Goal: Task Accomplishment & Management: Complete application form

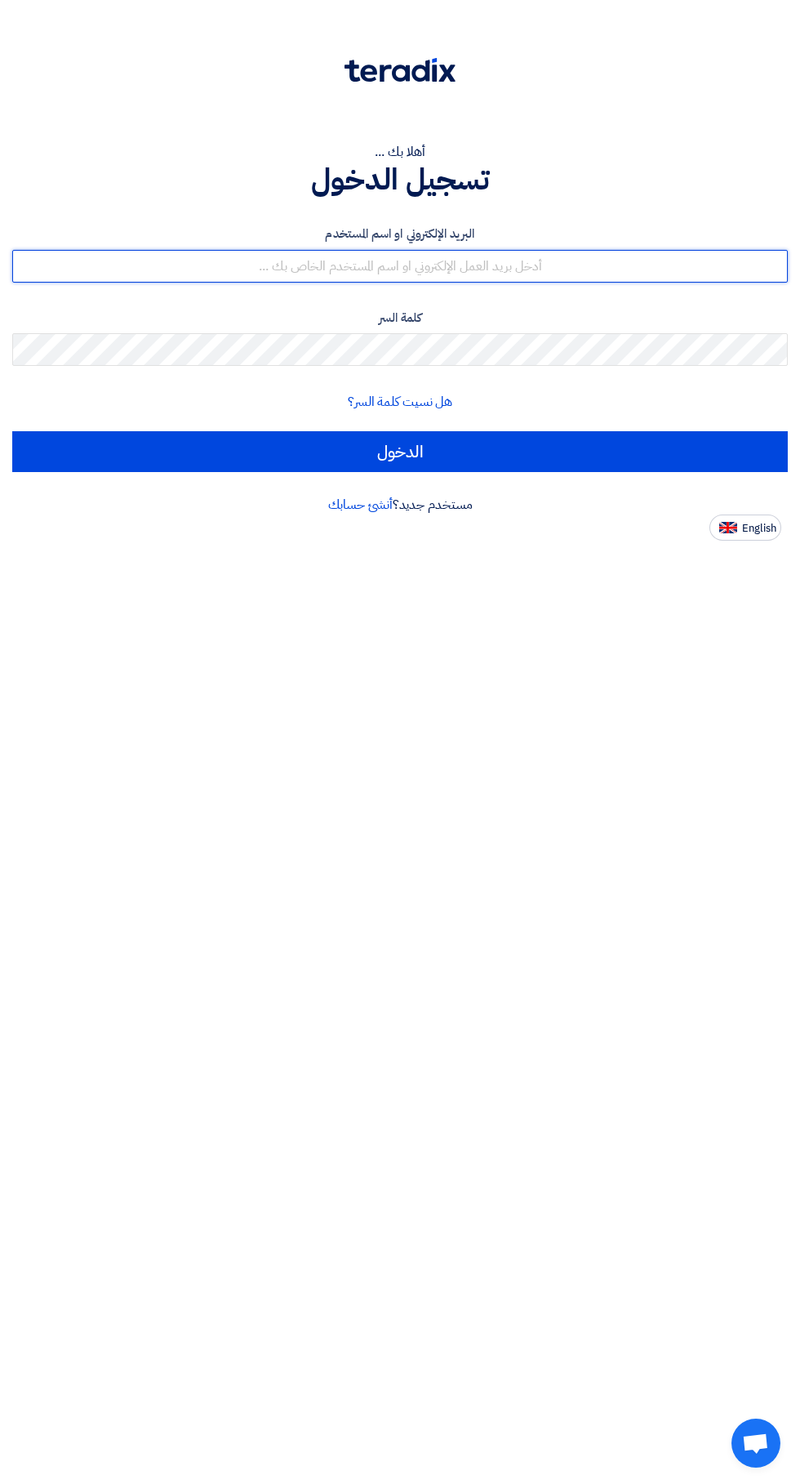
click at [635, 261] on input "text" at bounding box center [400, 266] width 776 height 33
type input "[EMAIL_ADDRESS][DOMAIN_NAME]"
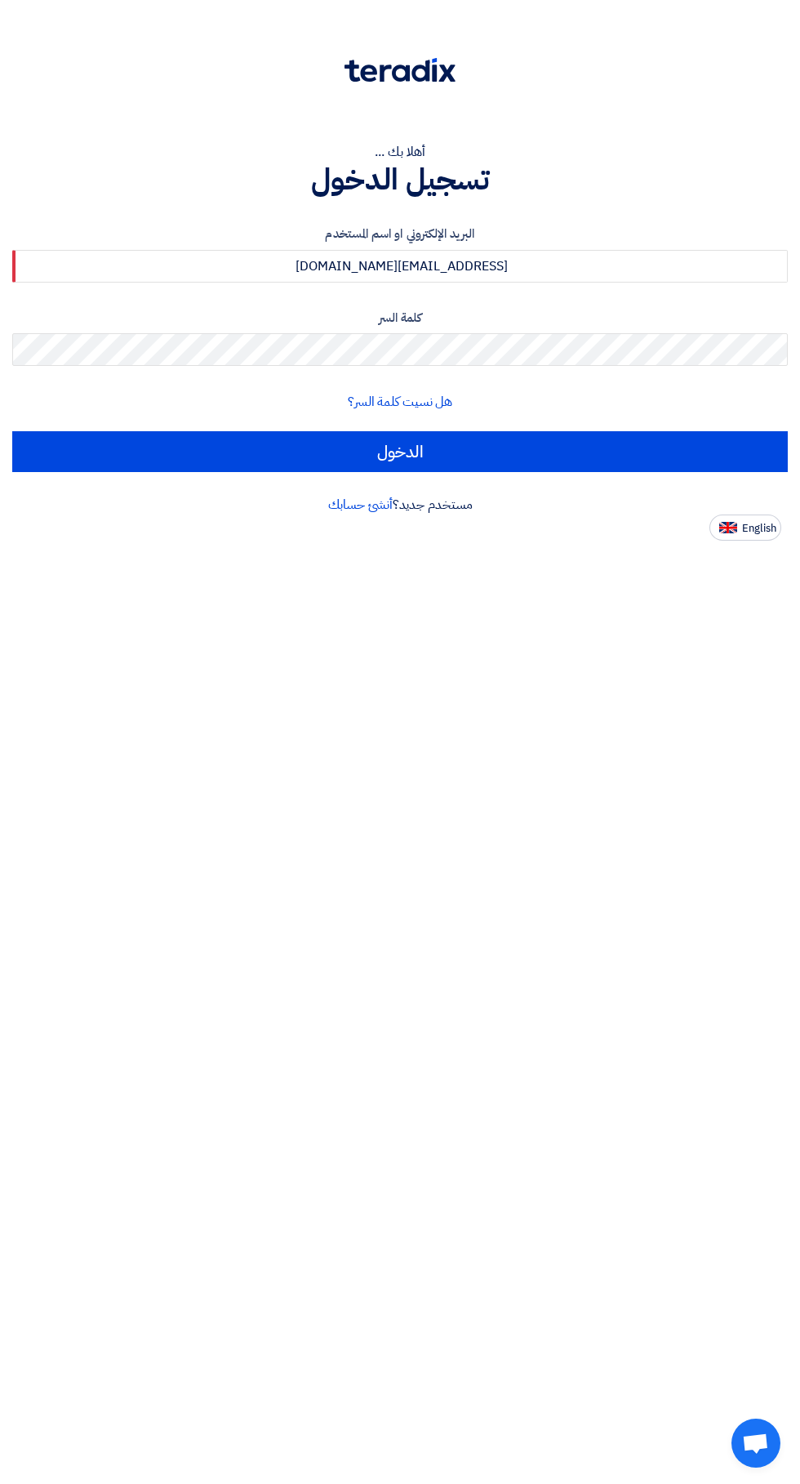
click at [12, 431] on input "الدخول" at bounding box center [400, 451] width 776 height 41
click at [670, 449] on input "الدخول" at bounding box center [400, 451] width 776 height 41
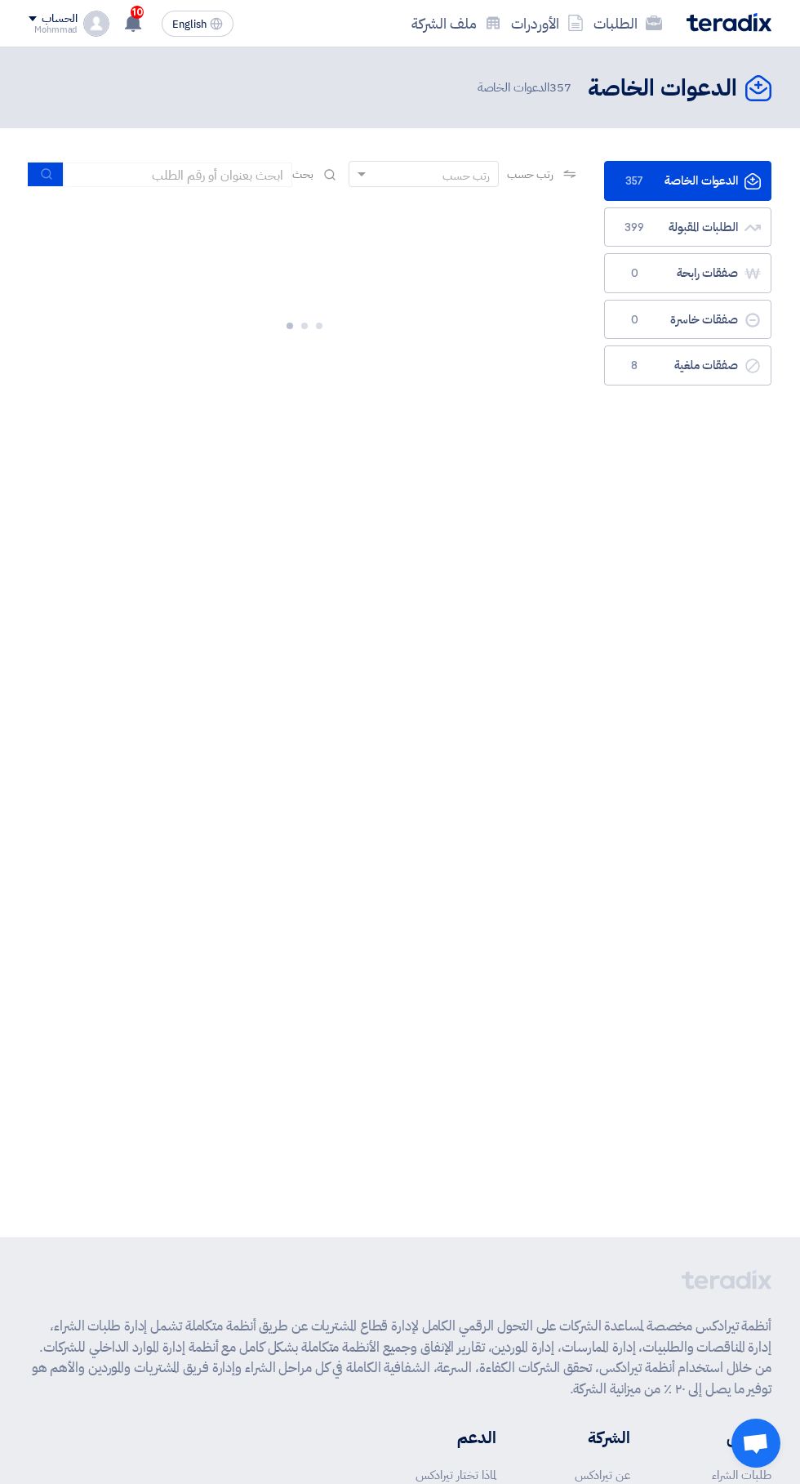
scroll to position [0, -2]
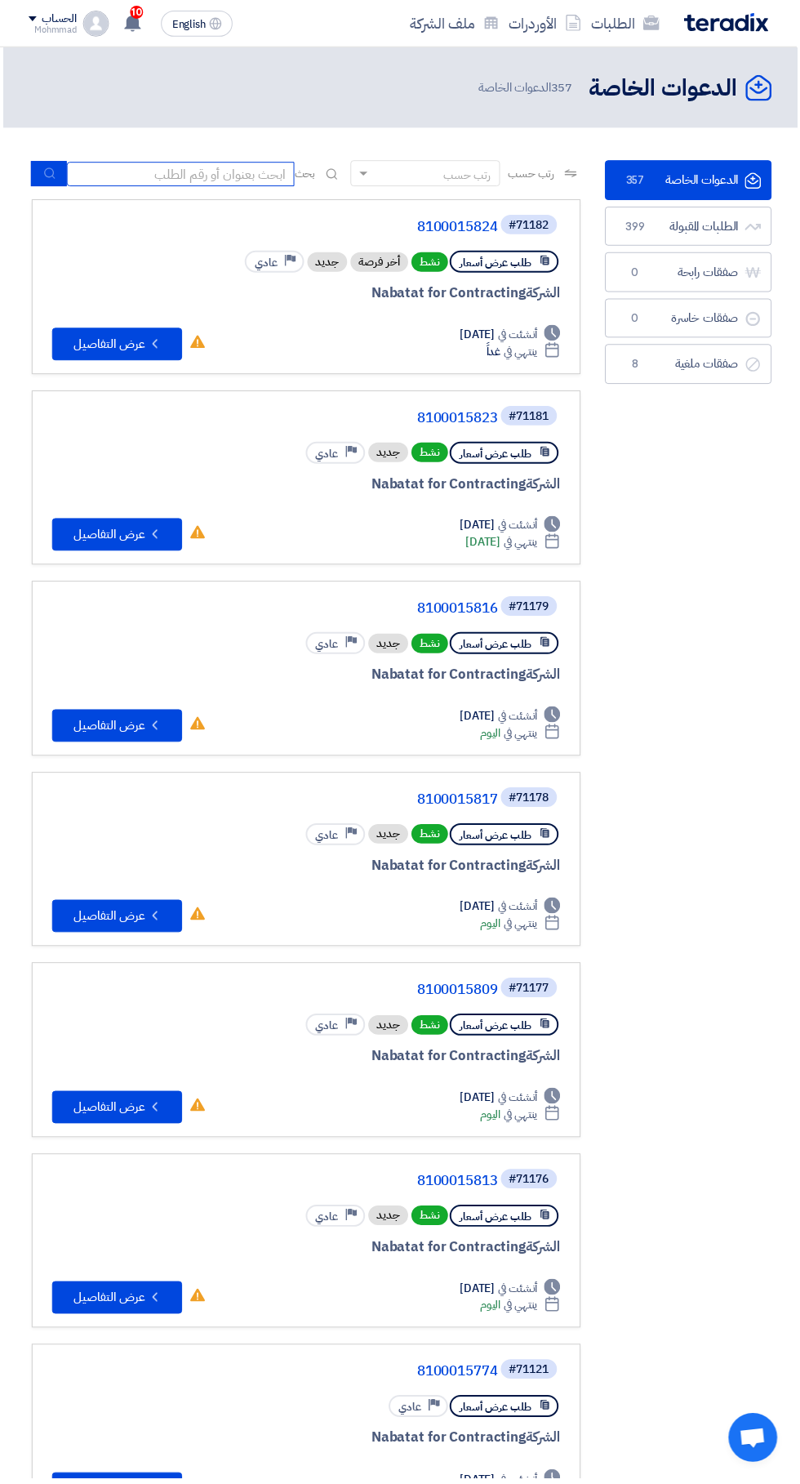
click at [266, 181] on input at bounding box center [181, 175] width 229 height 25
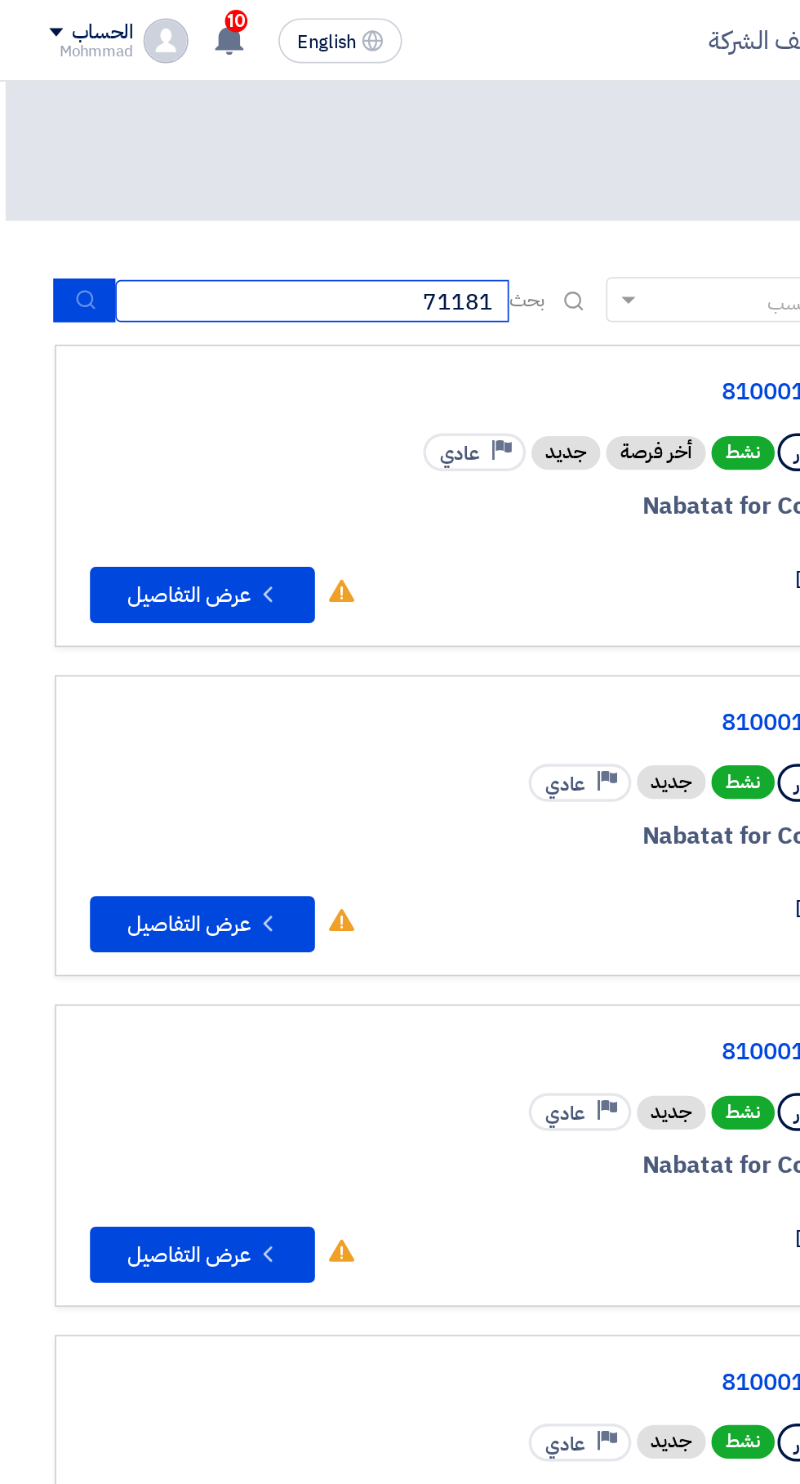
type input "71181"
click at [53, 174] on use "submit" at bounding box center [49, 174] width 11 height 11
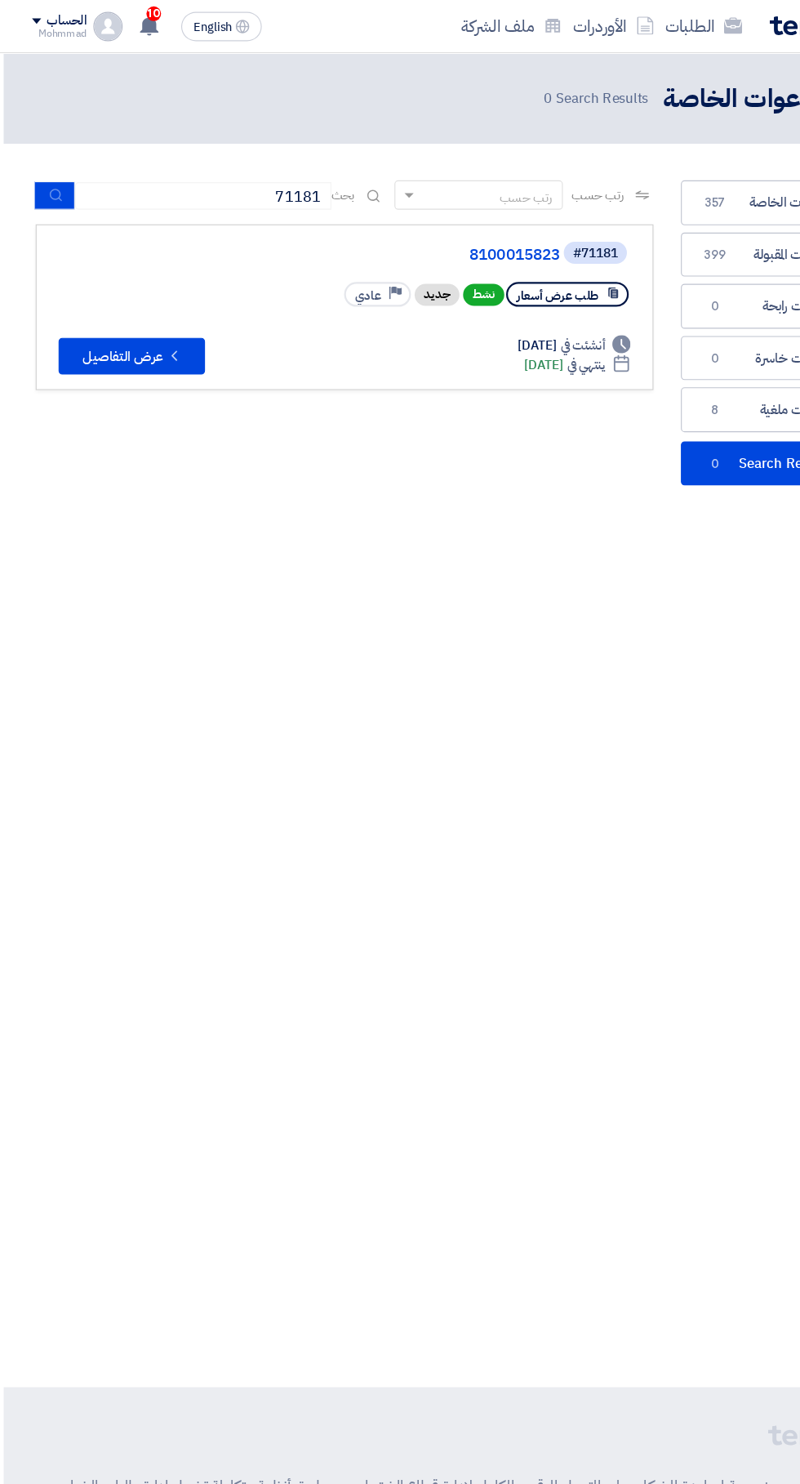
click at [457, 227] on link "8100015823" at bounding box center [336, 228] width 327 height 15
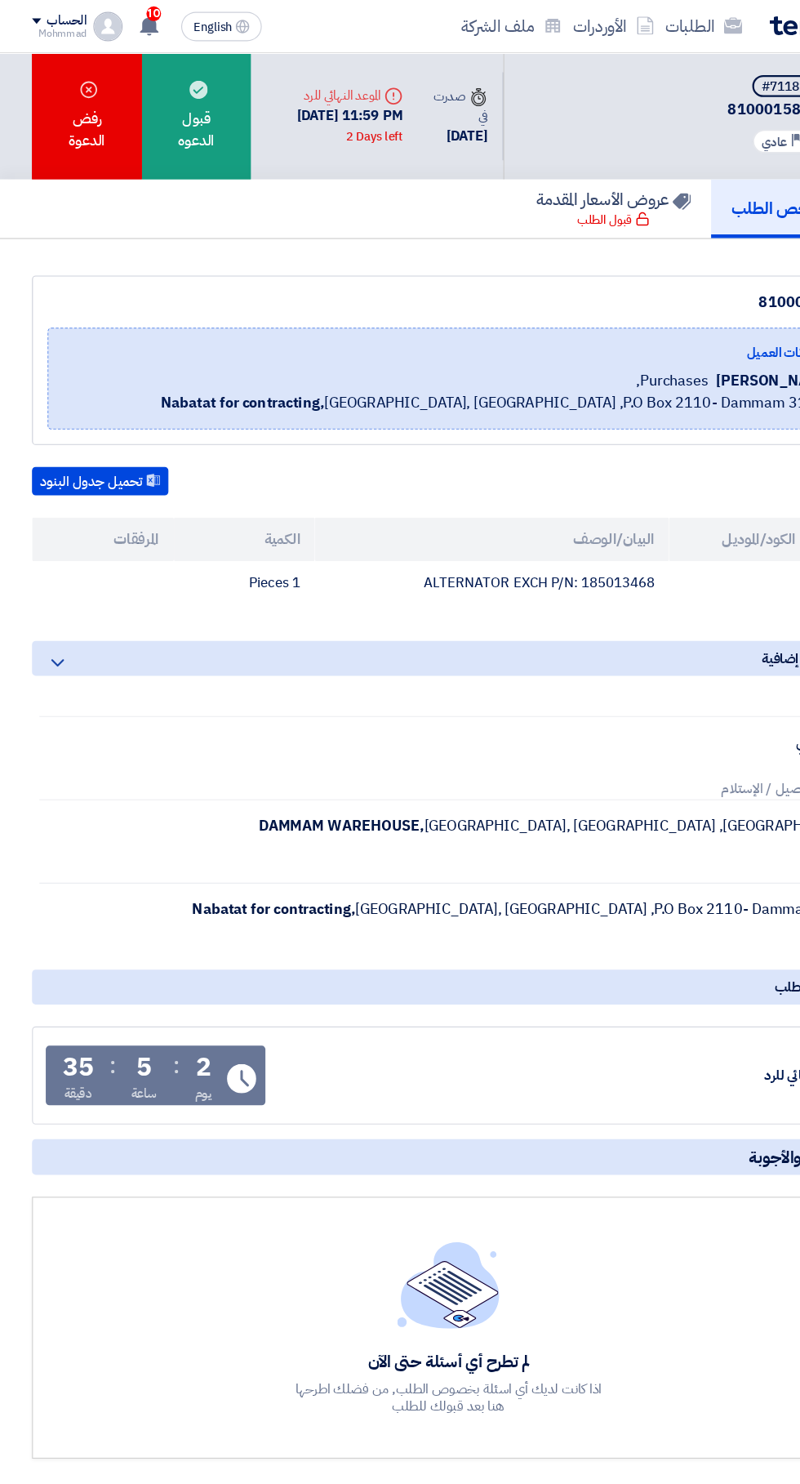
click at [198, 87] on div "قبول الدعوه" at bounding box center [175, 103] width 97 height 113
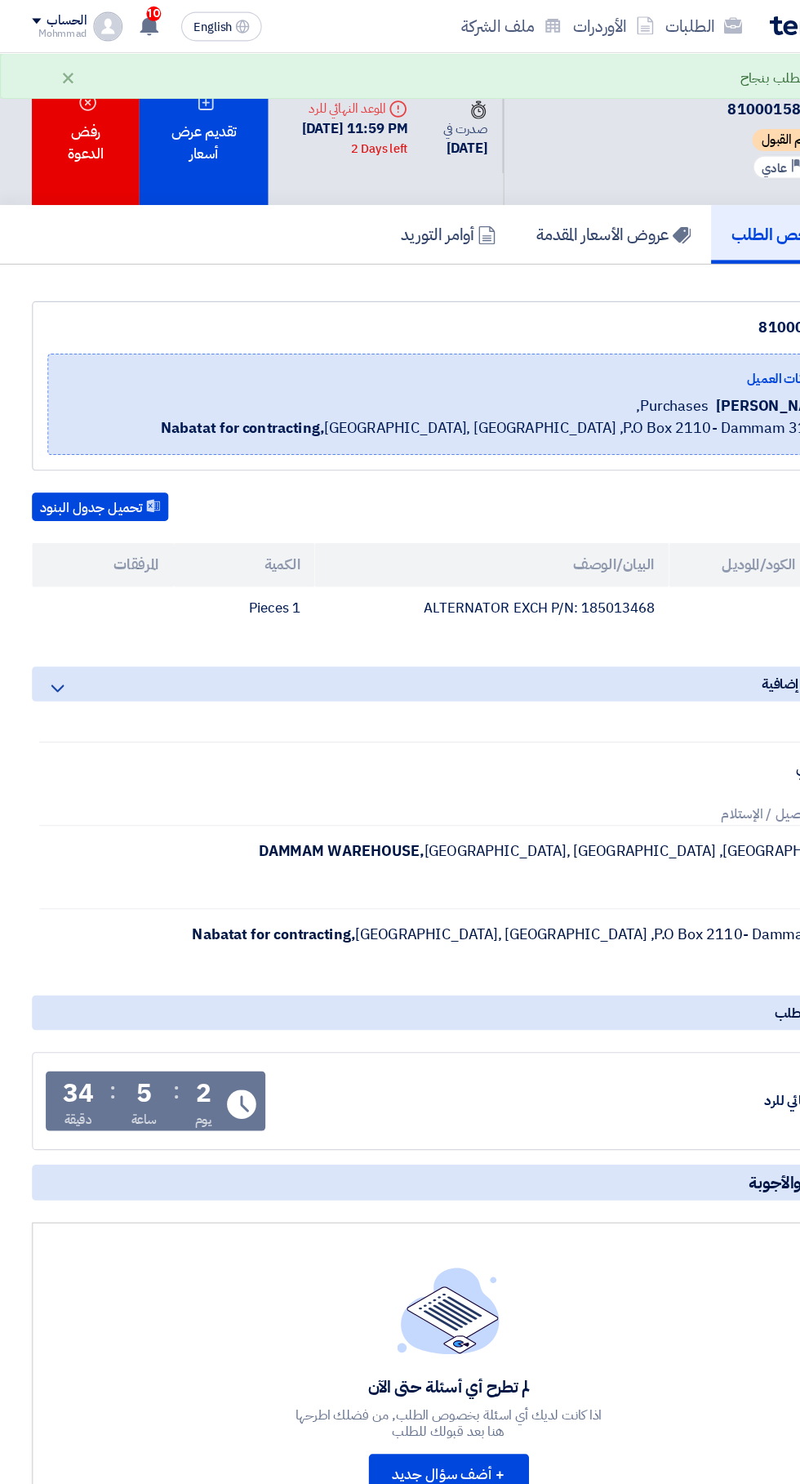
click at [194, 126] on div "تقديم عرض أسعار" at bounding box center [181, 115] width 115 height 136
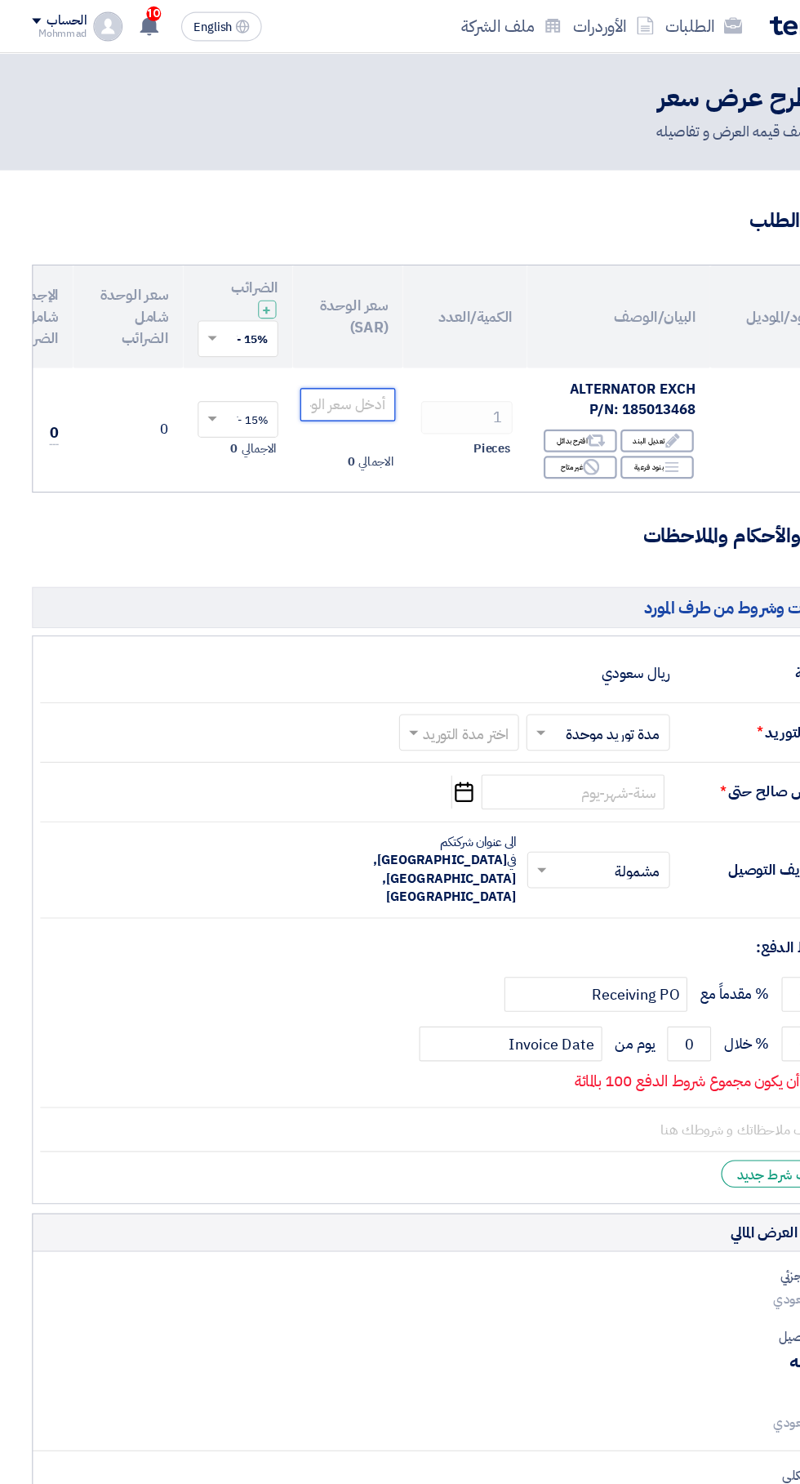
click at [339, 362] on input "number" at bounding box center [310, 360] width 85 height 29
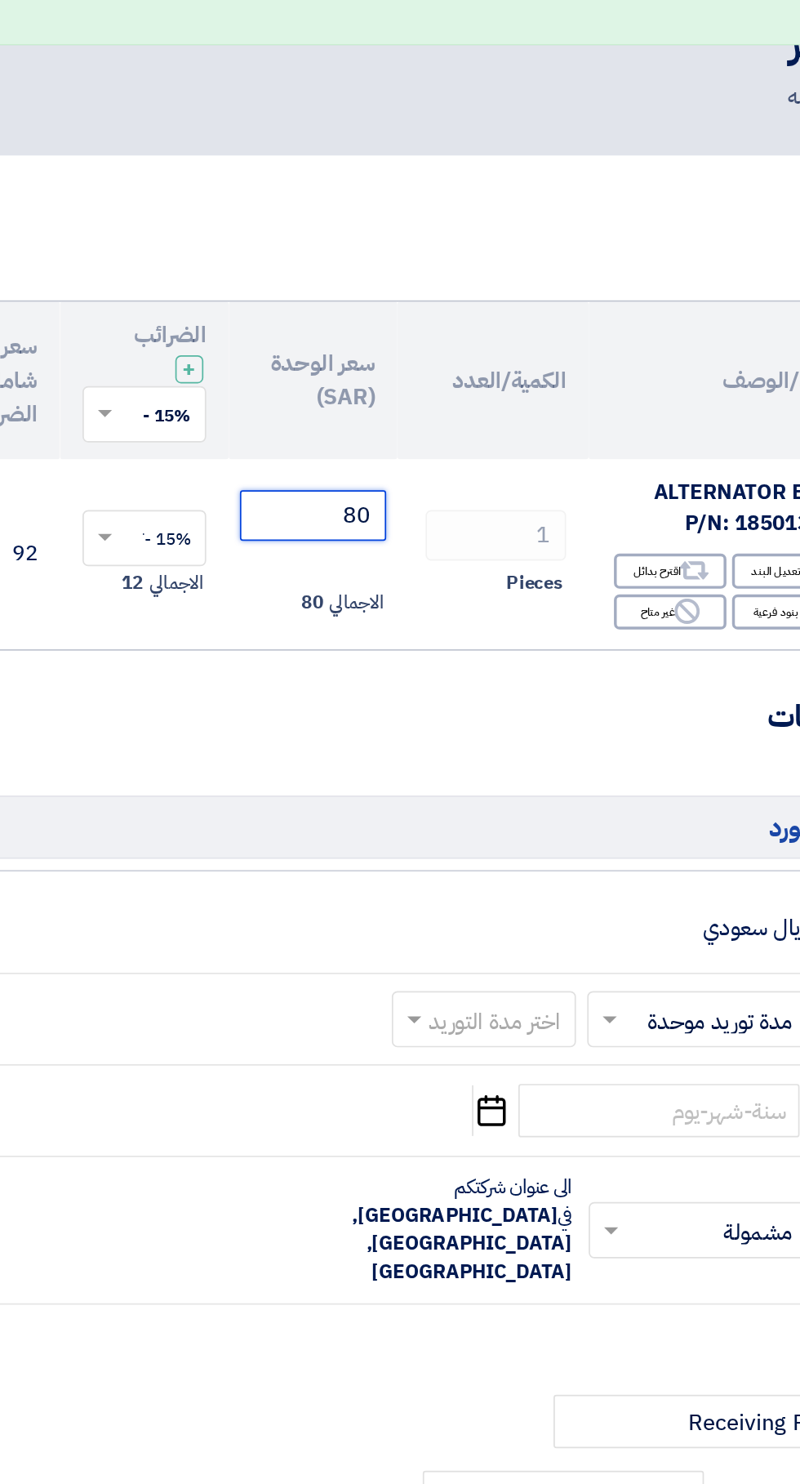
type input "8"
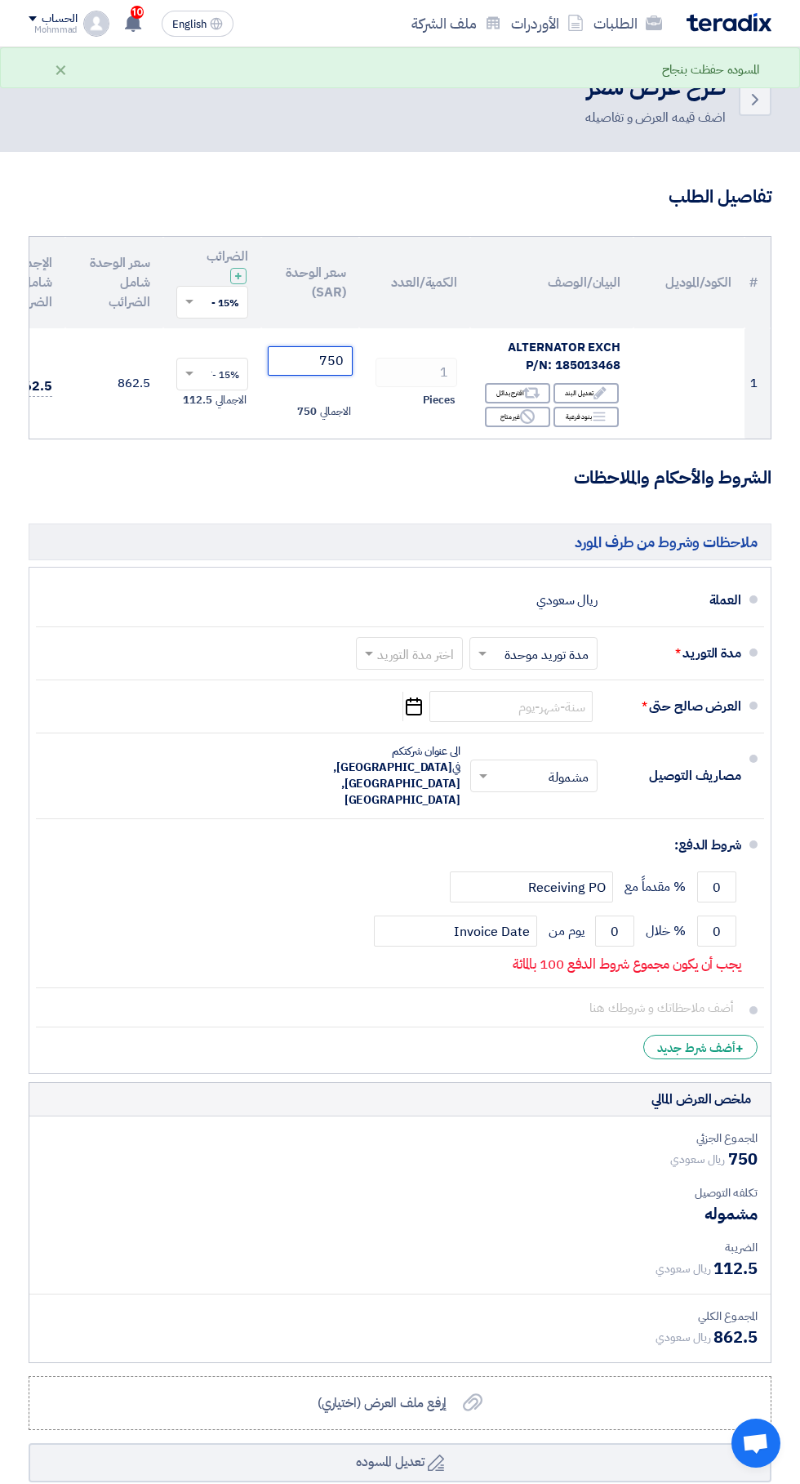
click at [436, 659] on input "text" at bounding box center [406, 656] width 99 height 24
type input "750"
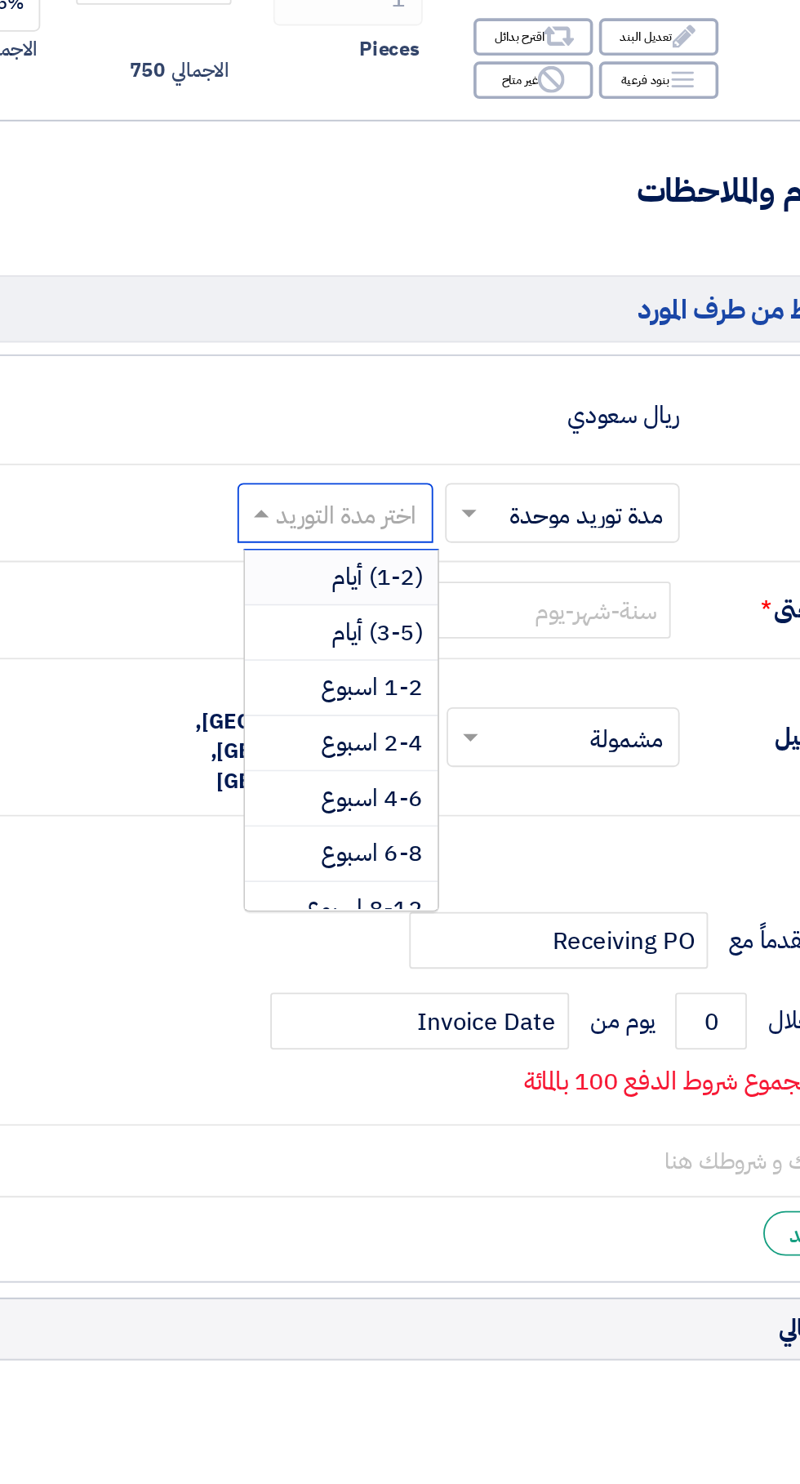
click at [444, 684] on span "(1-2) أيام" at bounding box center [433, 689] width 50 height 20
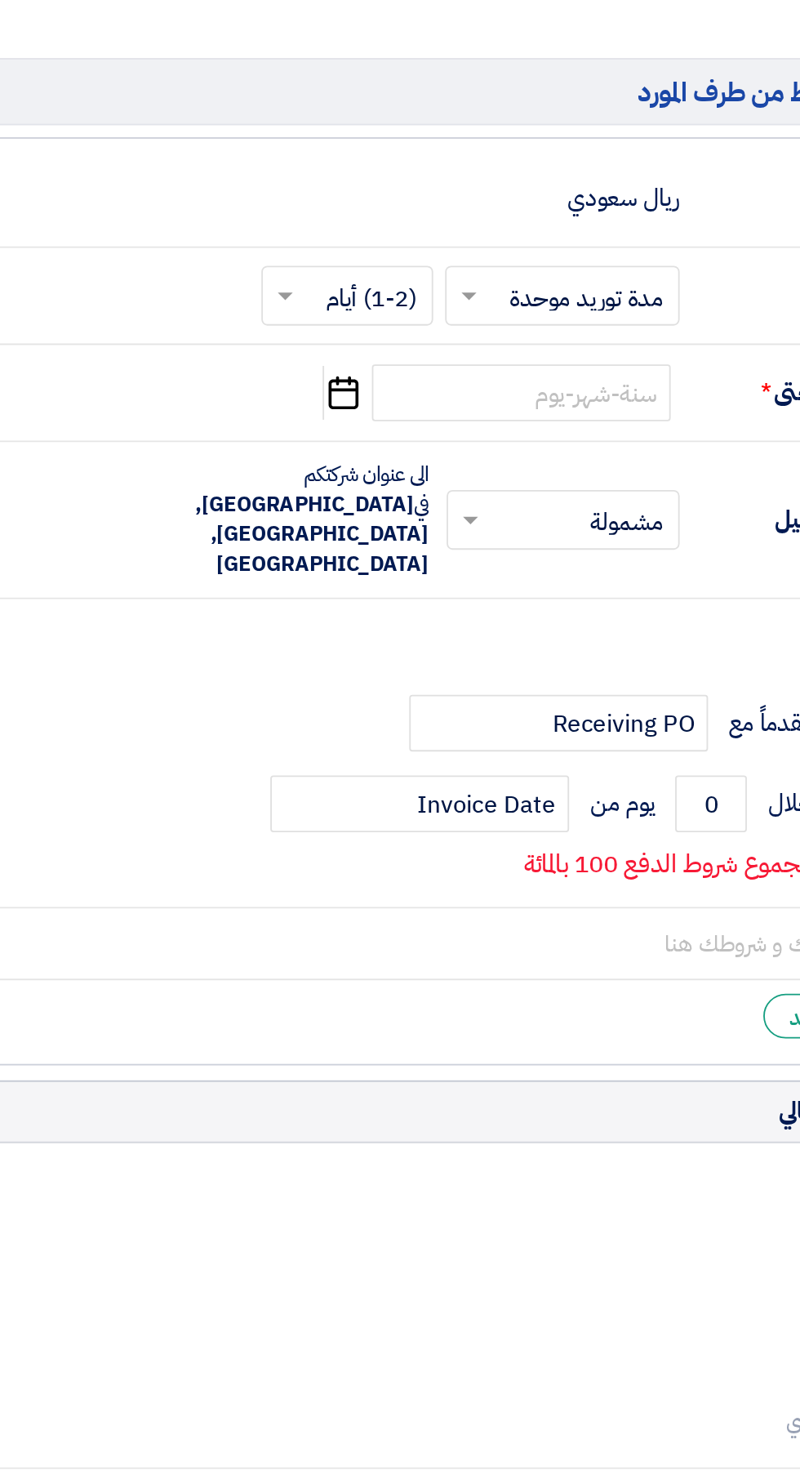
click at [418, 710] on icon "Pick a date" at bounding box center [414, 706] width 22 height 29
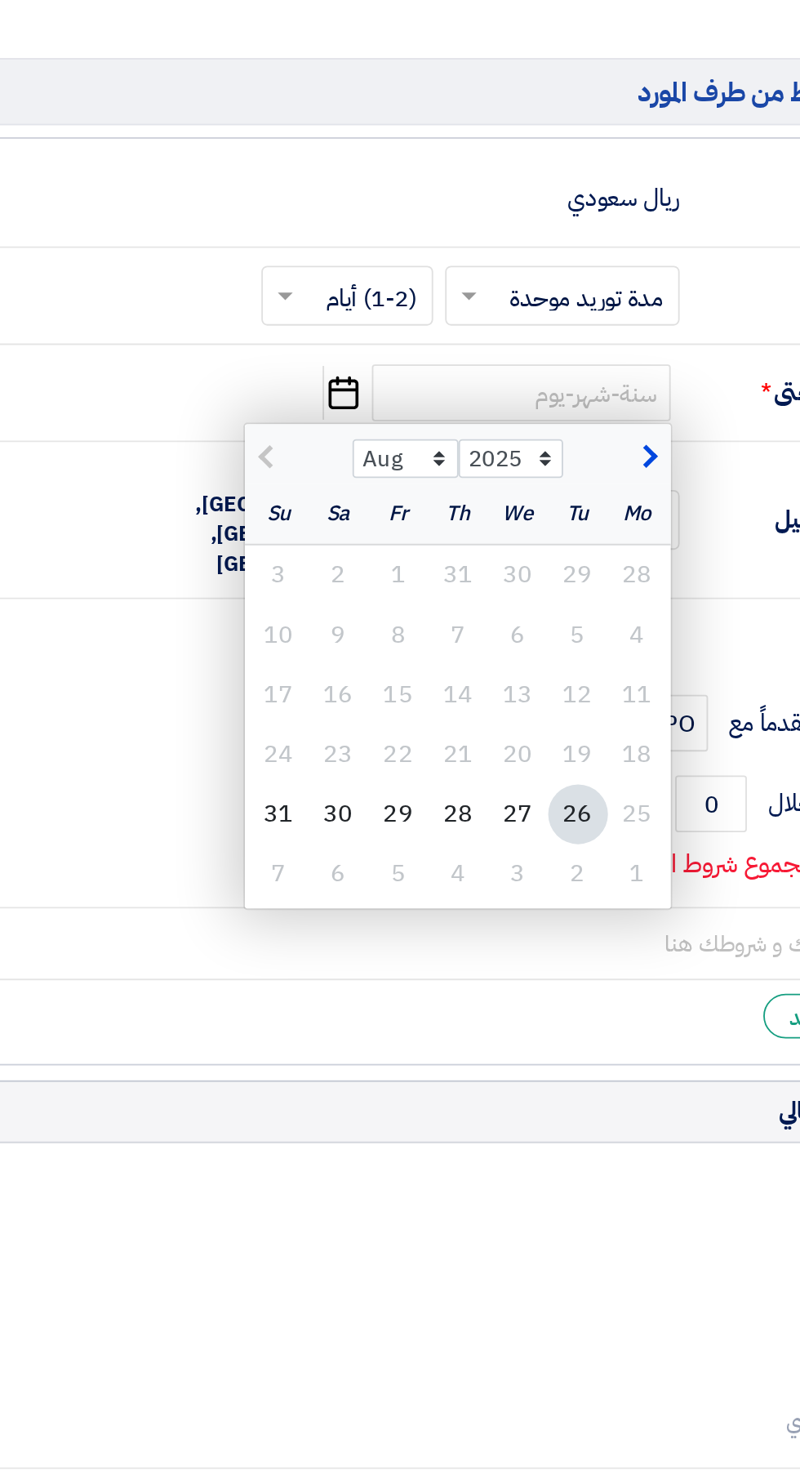
click at [544, 970] on div "2" at bounding box center [542, 969] width 33 height 33
type input "[DATE]"
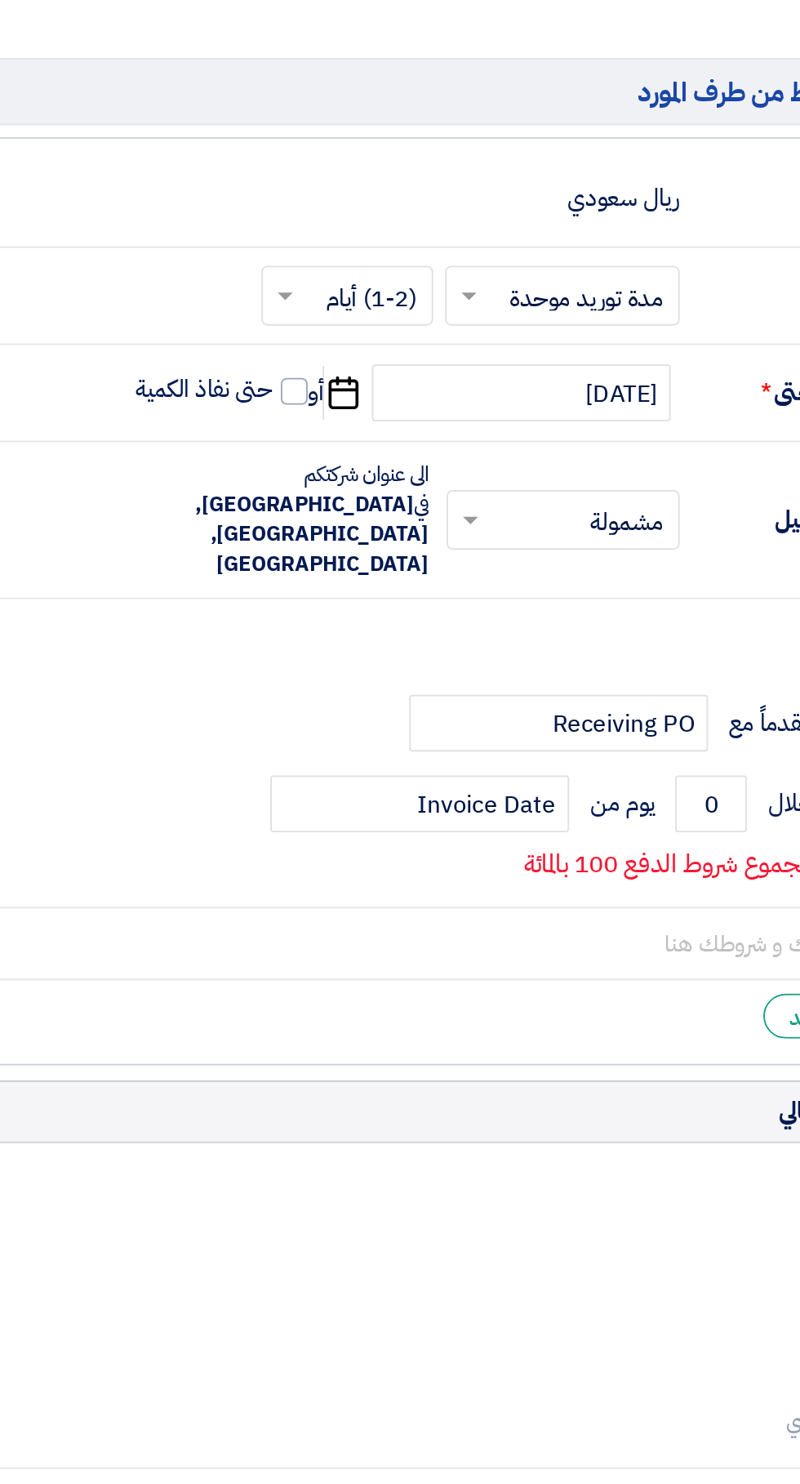
click at [383, 701] on span at bounding box center [387, 705] width 15 height 15
click at [376, 701] on input "حتى نفاذ الكمية" at bounding box center [336, 712] width 78 height 31
checkbox input "true"
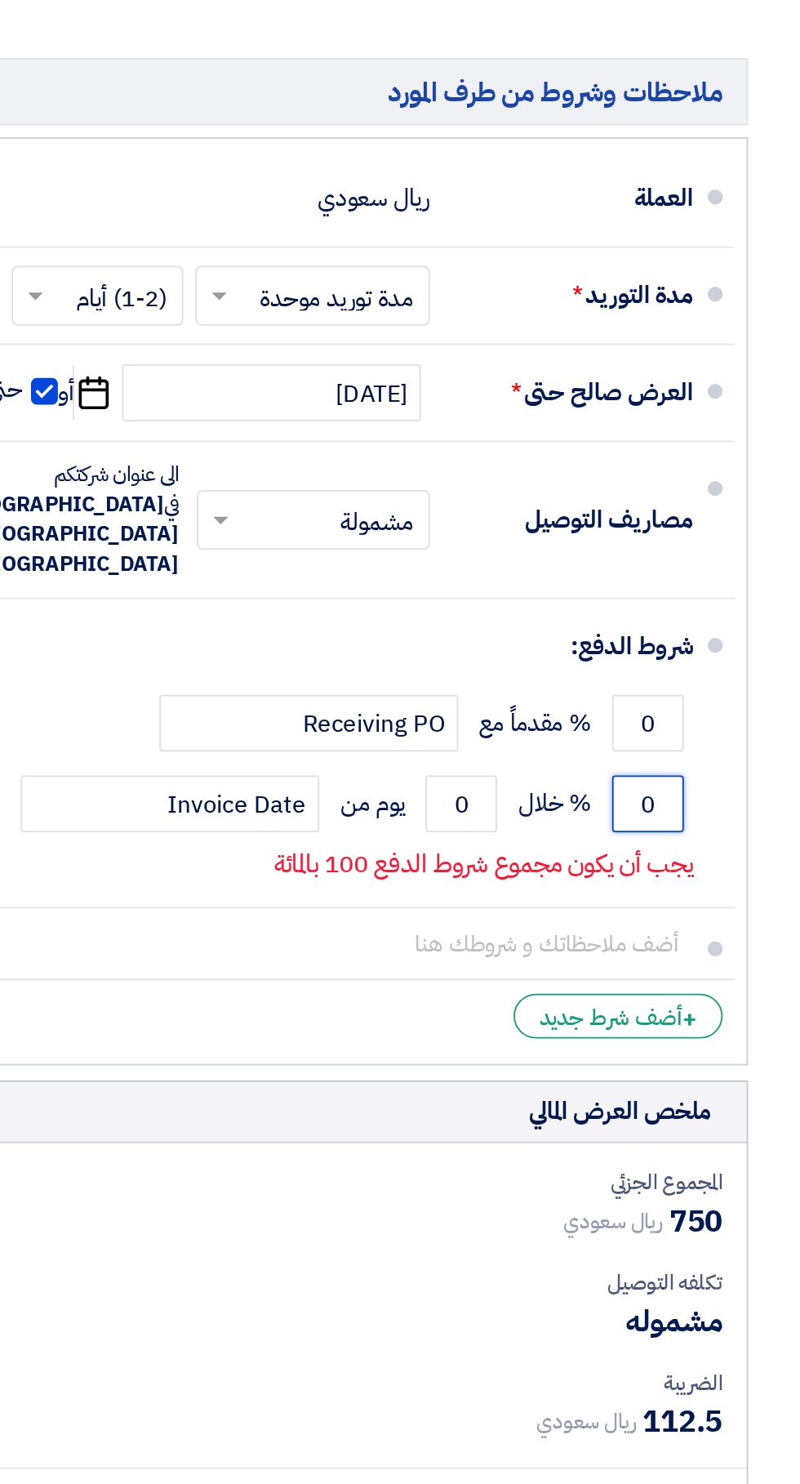
click at [711, 916] on input "0" at bounding box center [717, 931] width 39 height 31
type input "100"
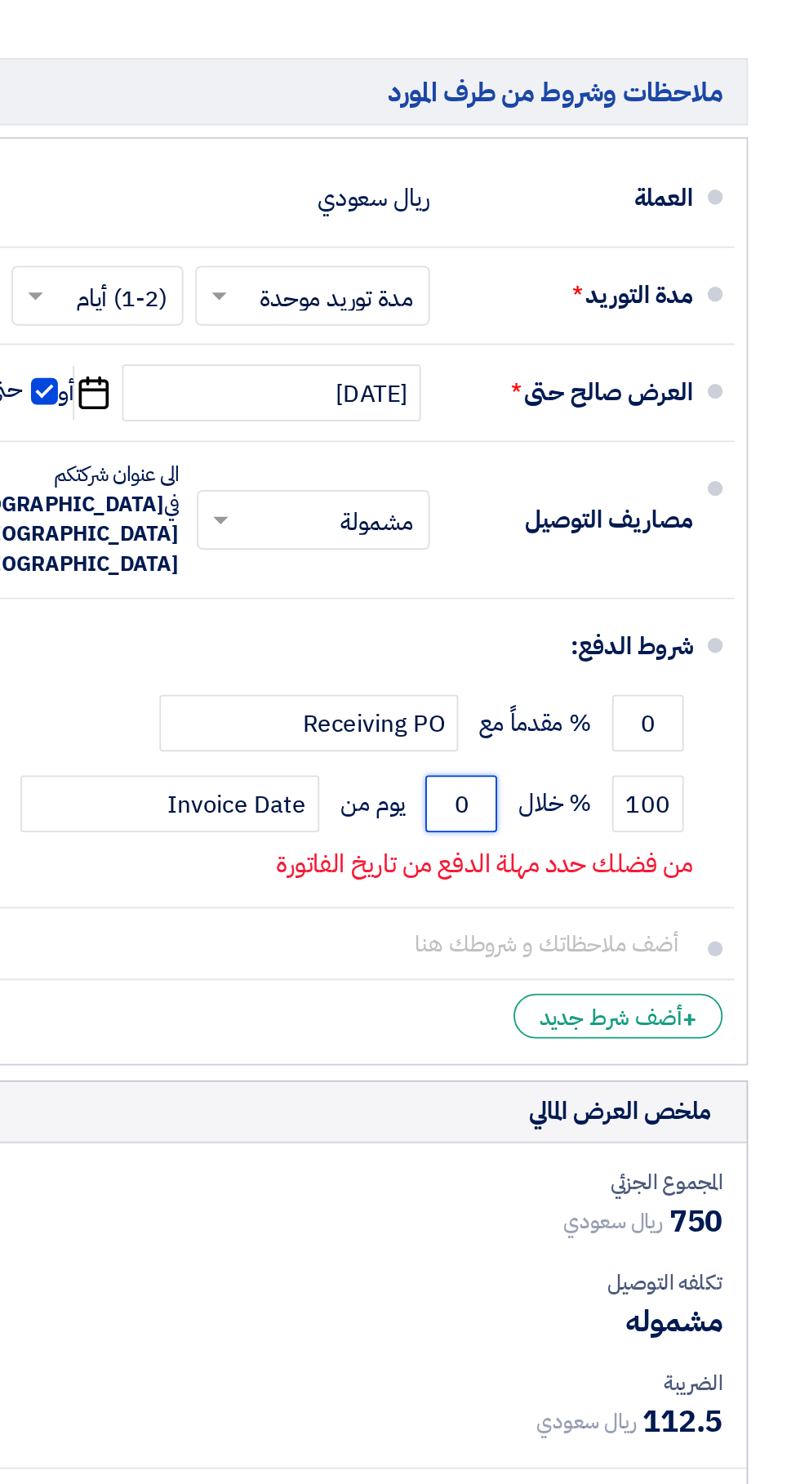
click at [605, 916] on input "0" at bounding box center [614, 931] width 39 height 31
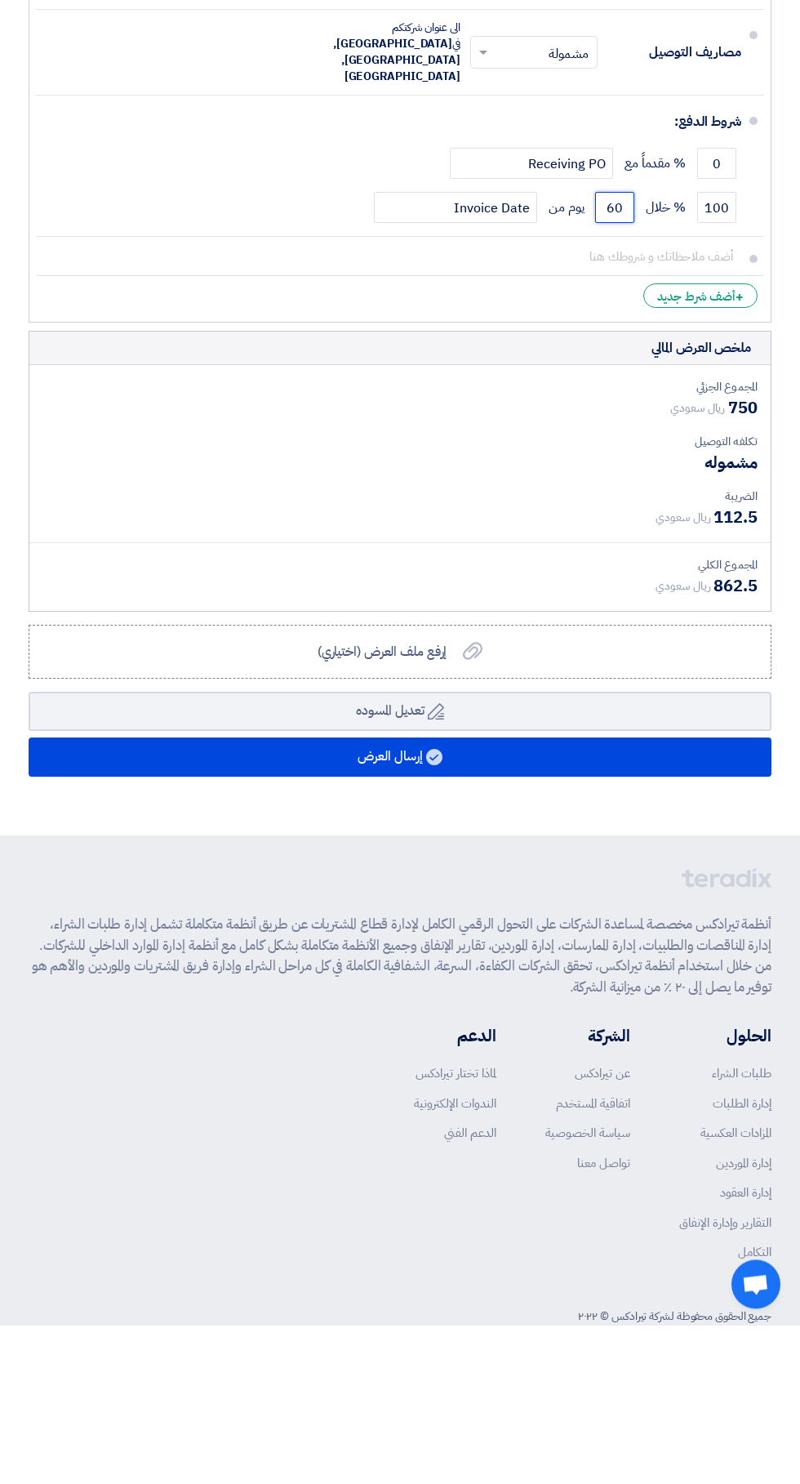
scroll to position [564, 0]
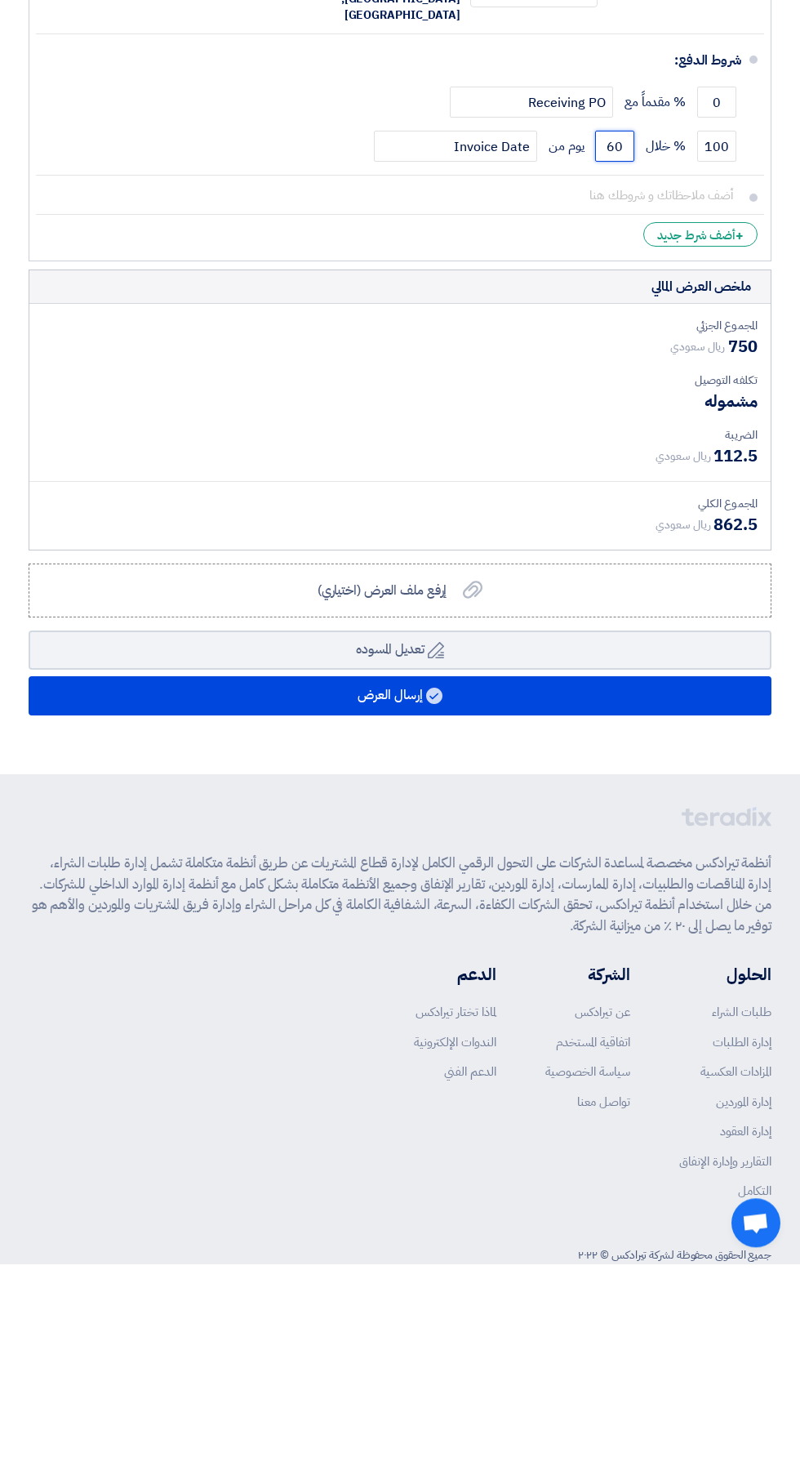
type input "60"
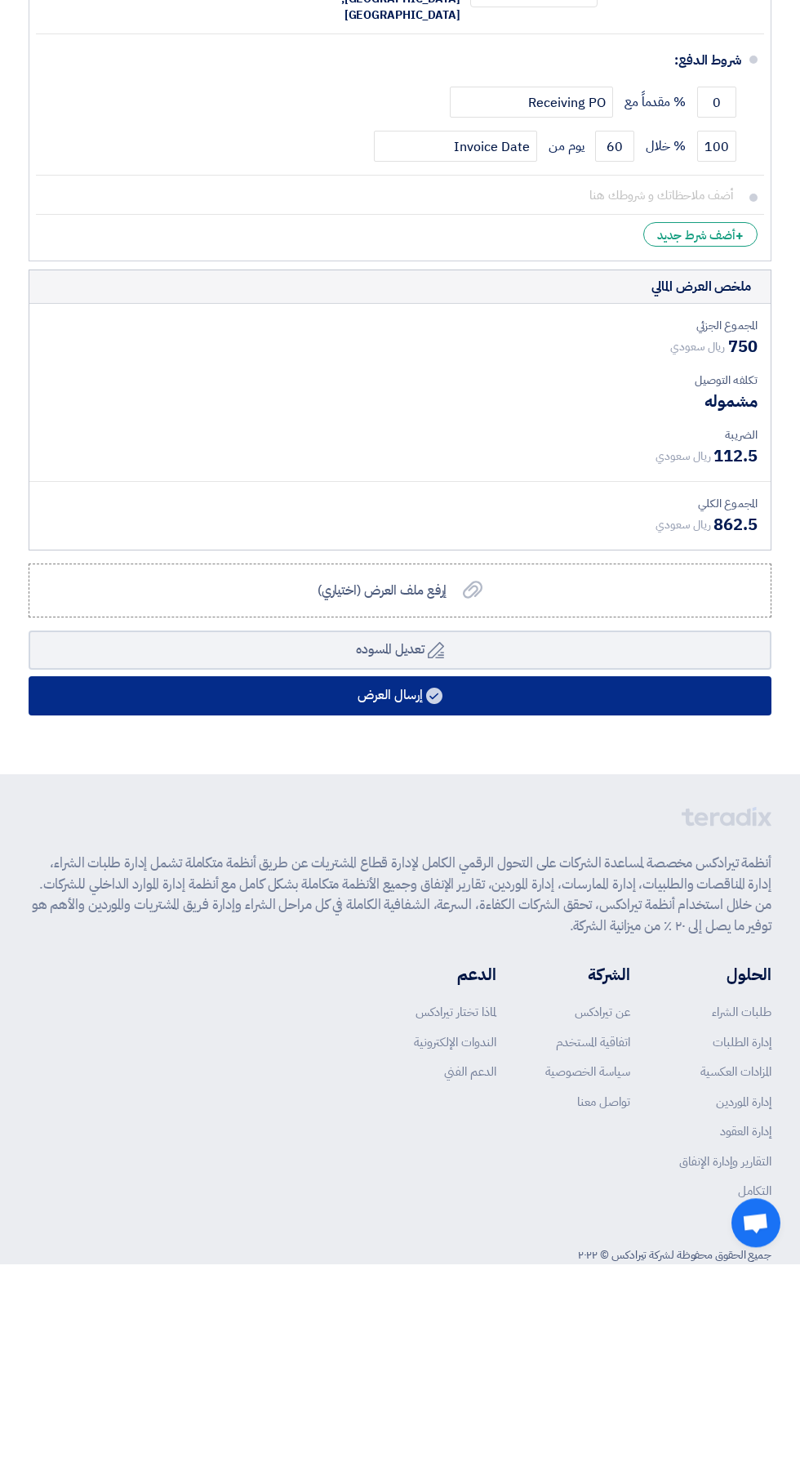
click at [596, 897] on button "إرسال العرض" at bounding box center [400, 916] width 743 height 39
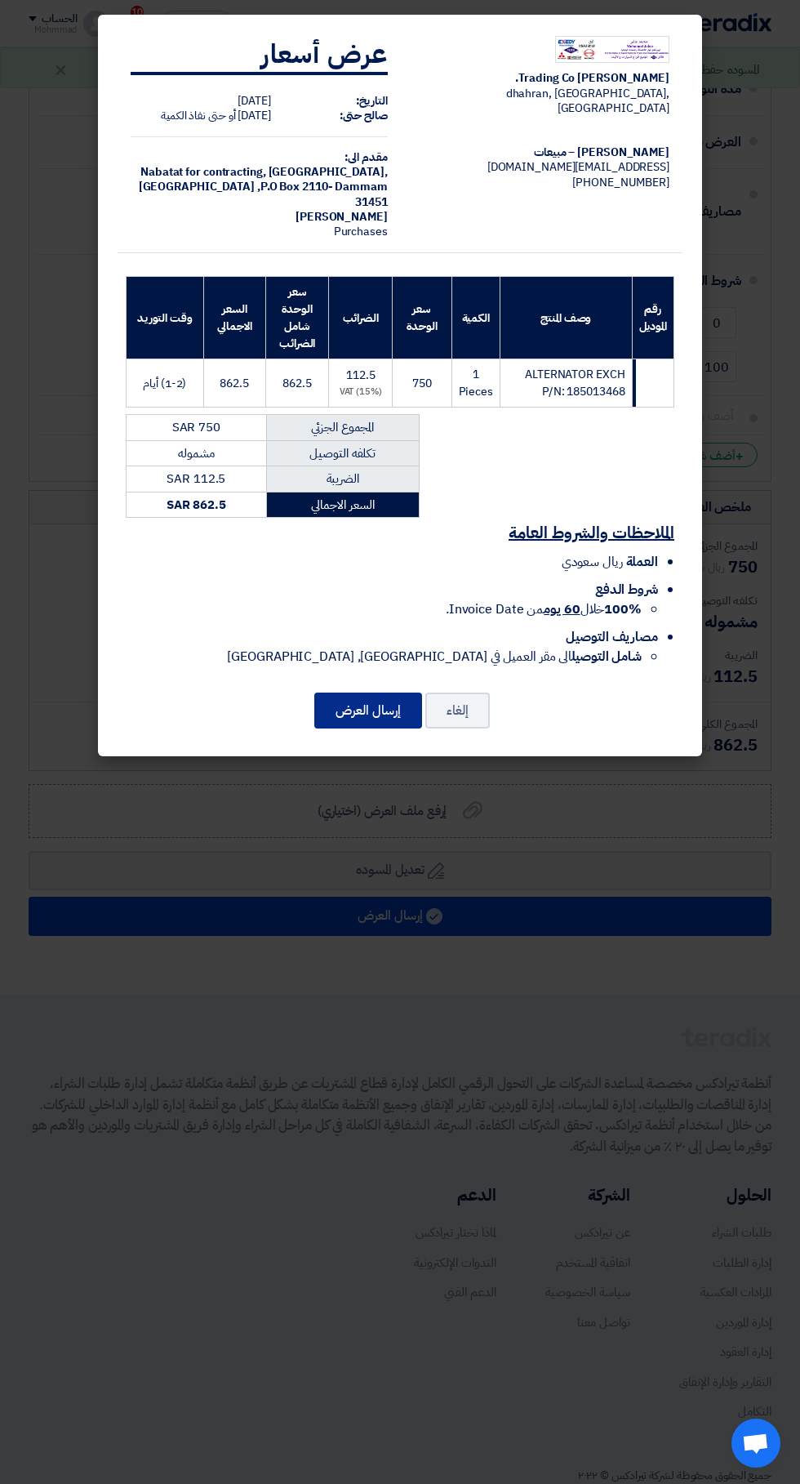
click at [375, 699] on button "إرسال العرض" at bounding box center [368, 711] width 108 height 36
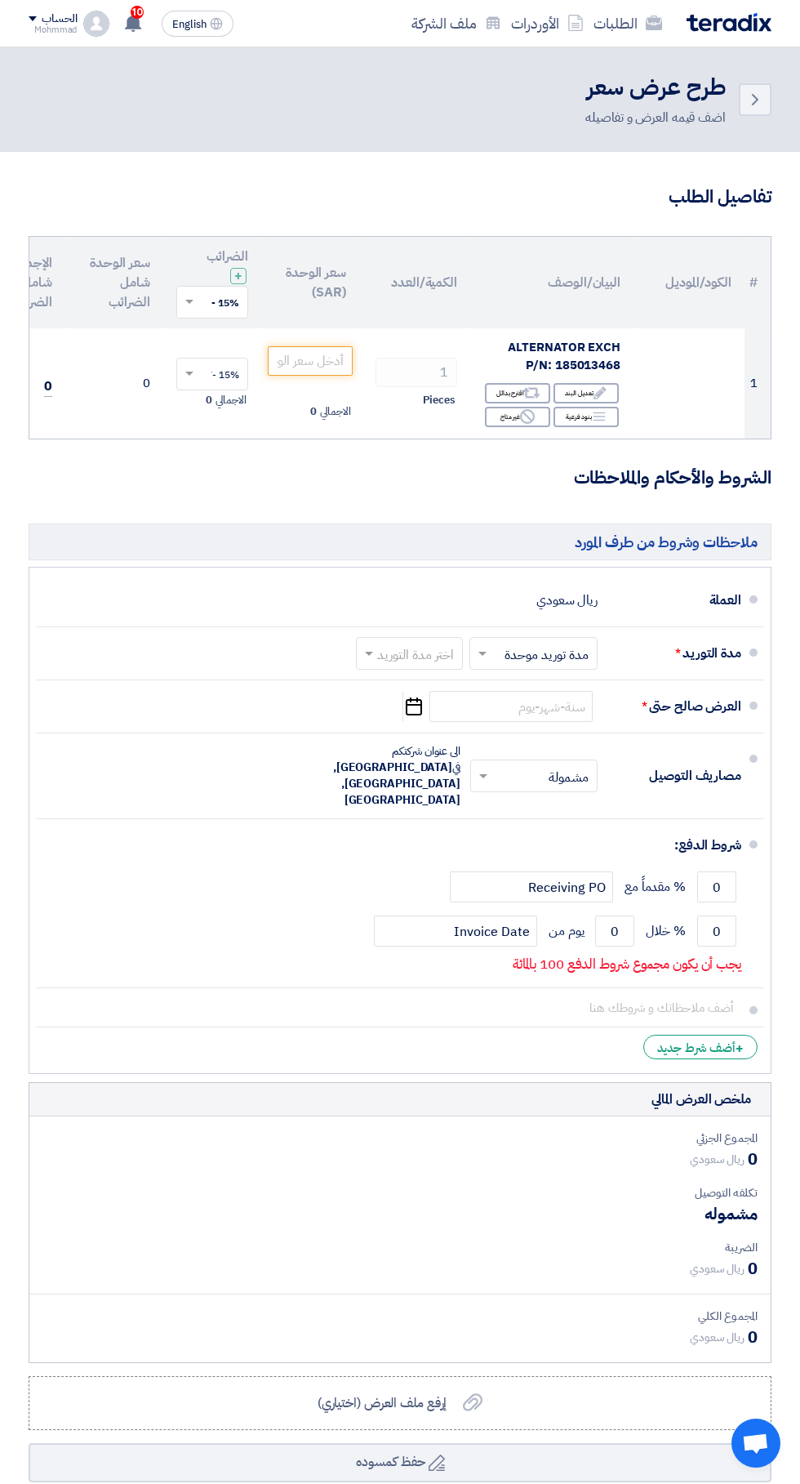
click at [755, 100] on icon "Back" at bounding box center [756, 100] width 20 height 20
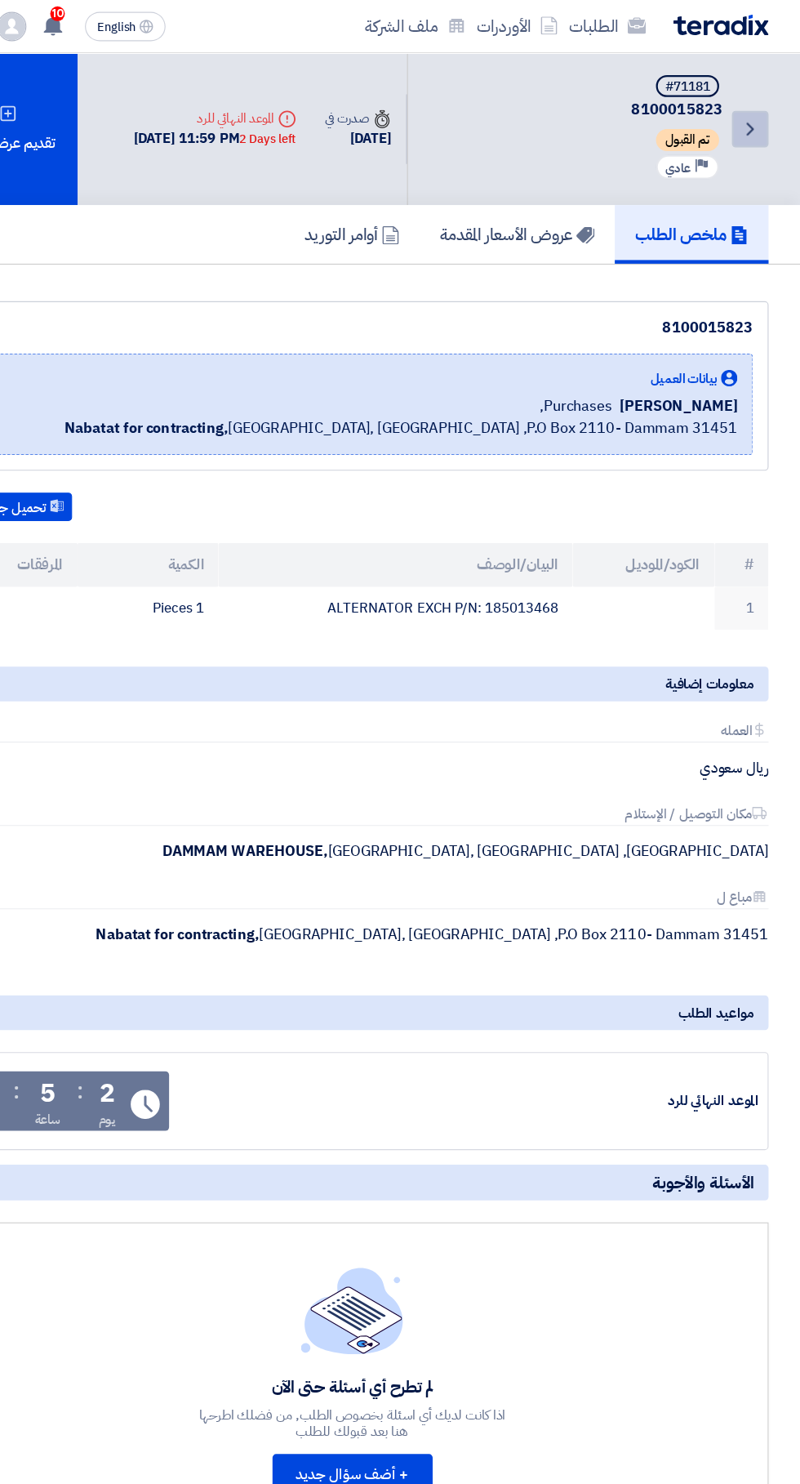
click at [755, 114] on icon "Back" at bounding box center [756, 115] width 20 height 20
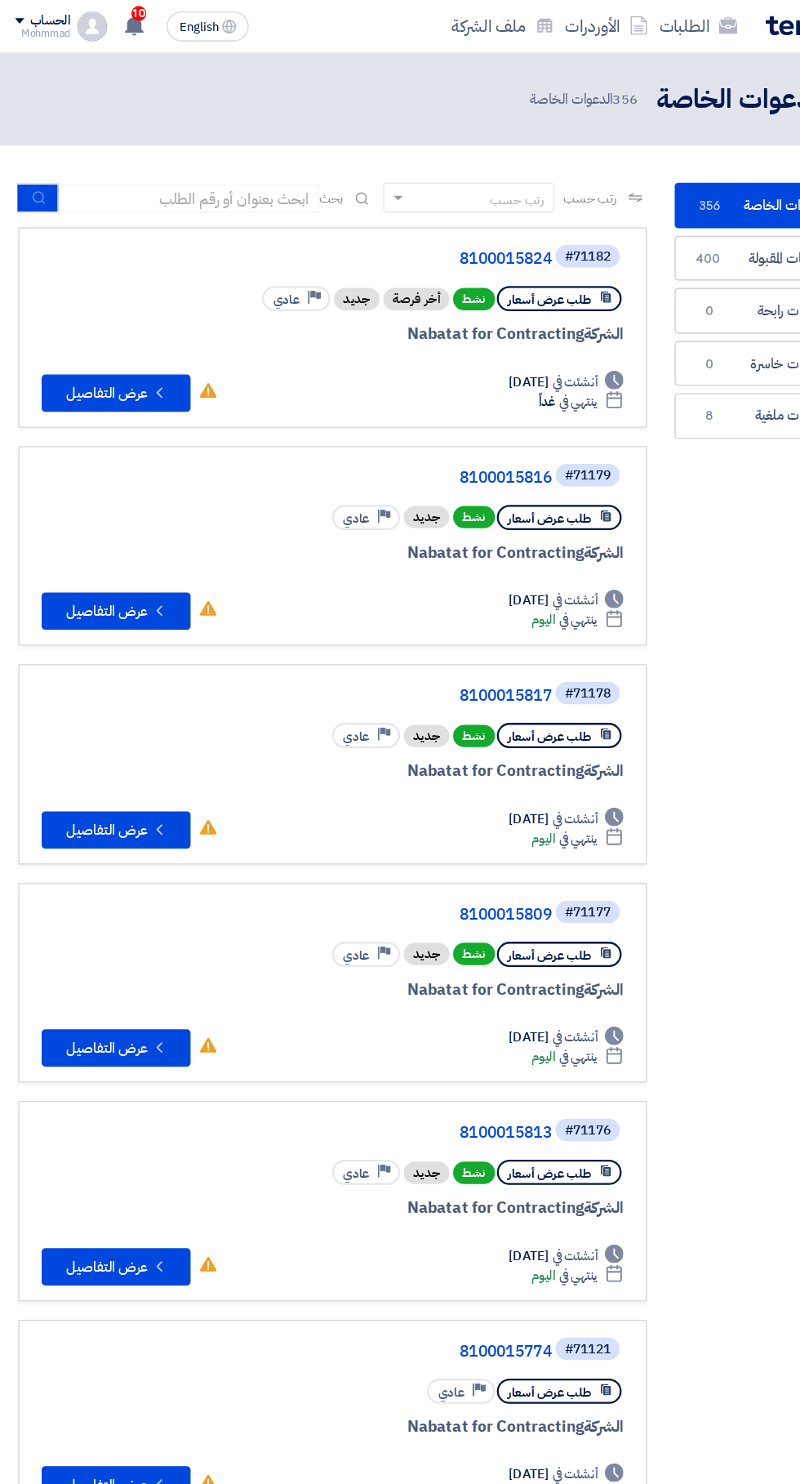
scroll to position [0, -3]
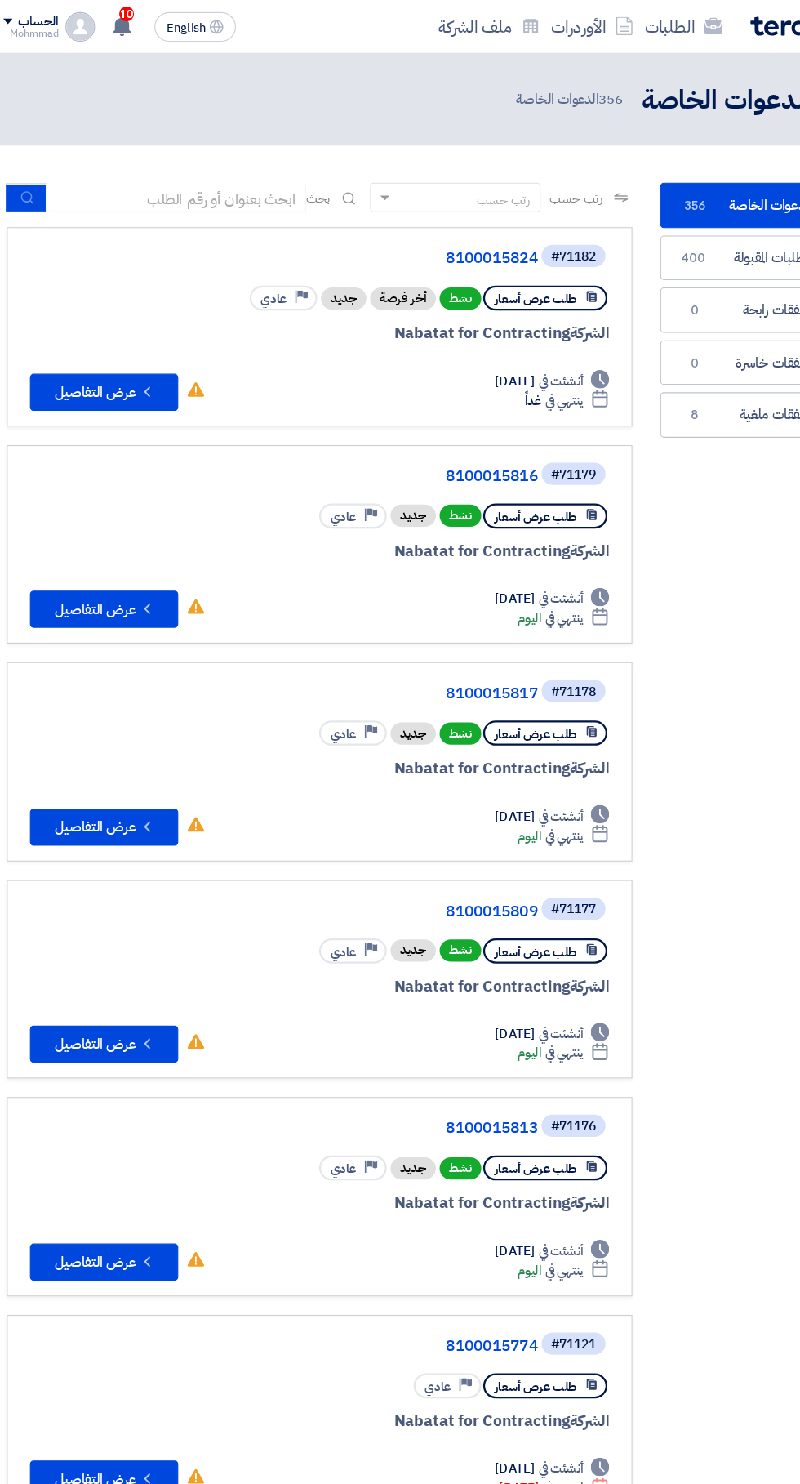
click at [481, 420] on link "8100015816" at bounding box center [336, 419] width 327 height 15
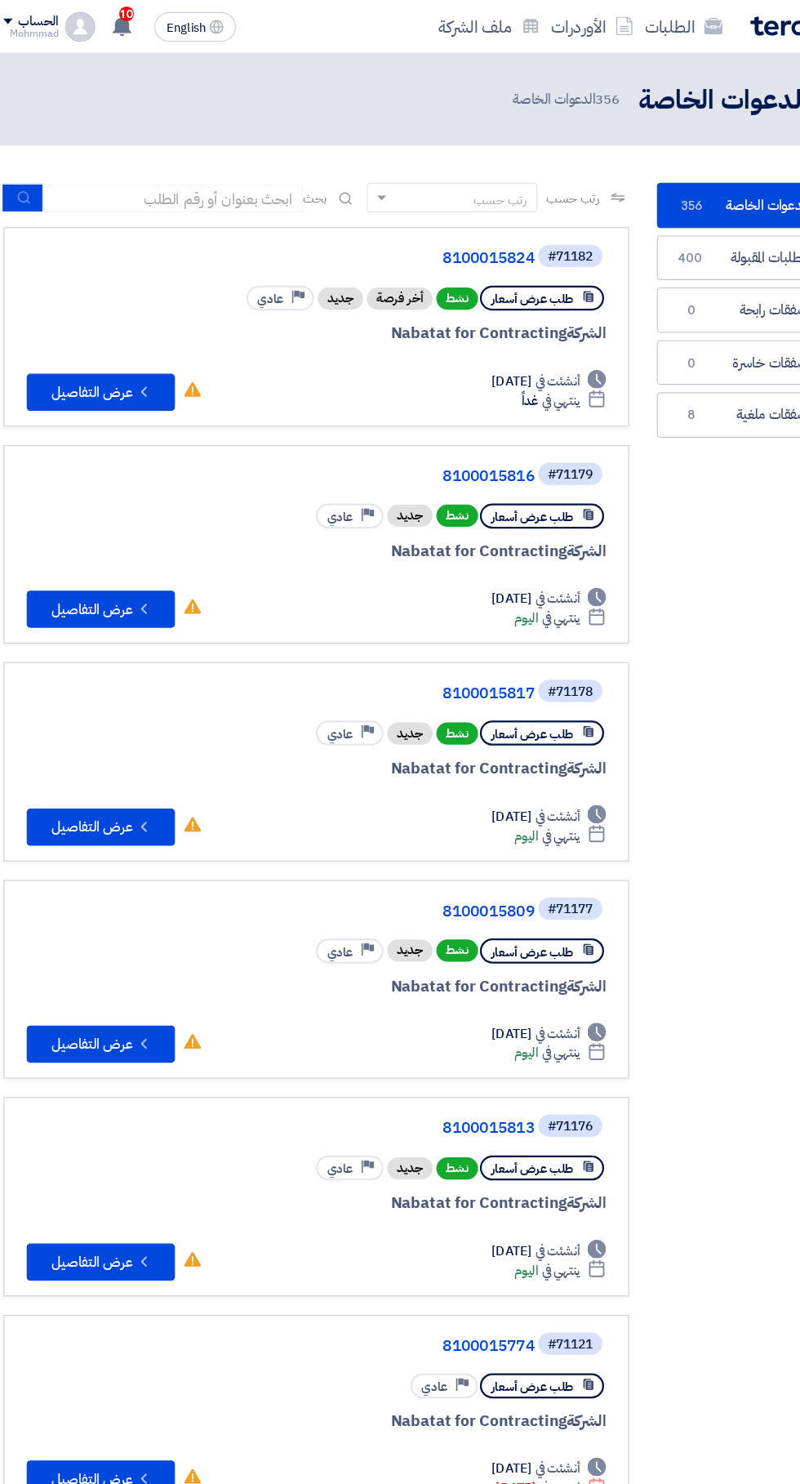
scroll to position [0, -2]
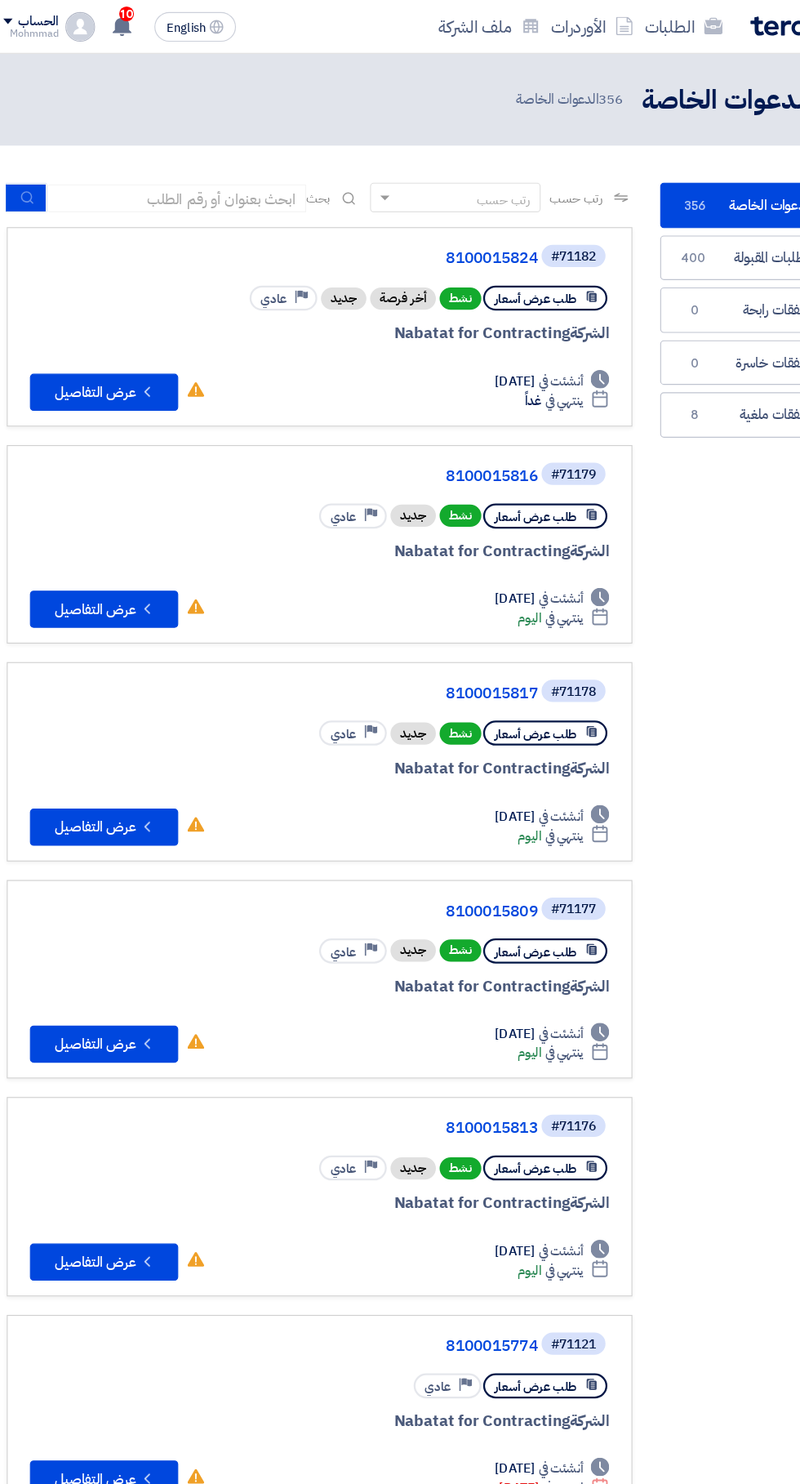
click at [462, 606] on link "8100015817" at bounding box center [336, 611] width 327 height 15
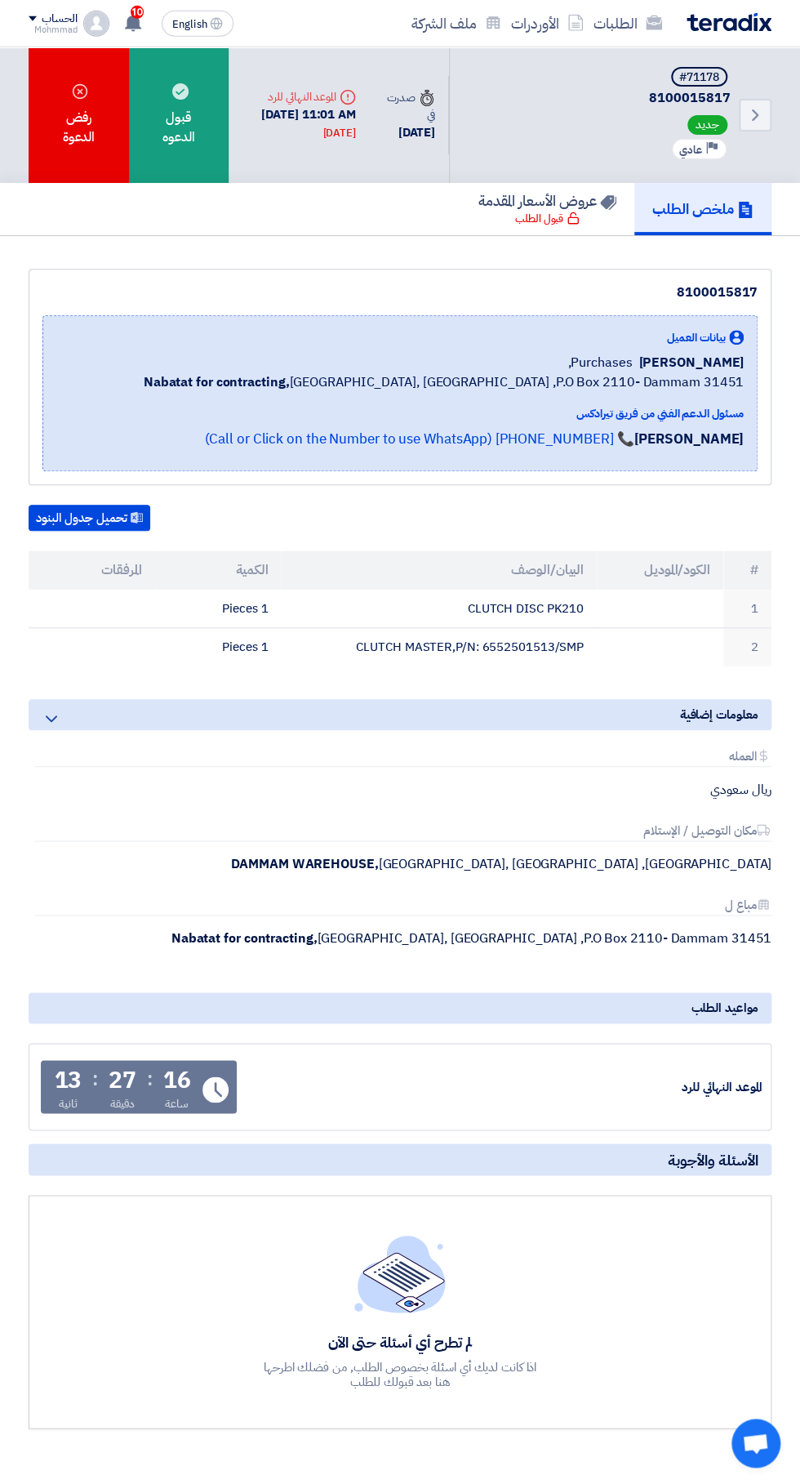
click at [186, 101] on div "قبول الدعوه" at bounding box center [179, 115] width 100 height 136
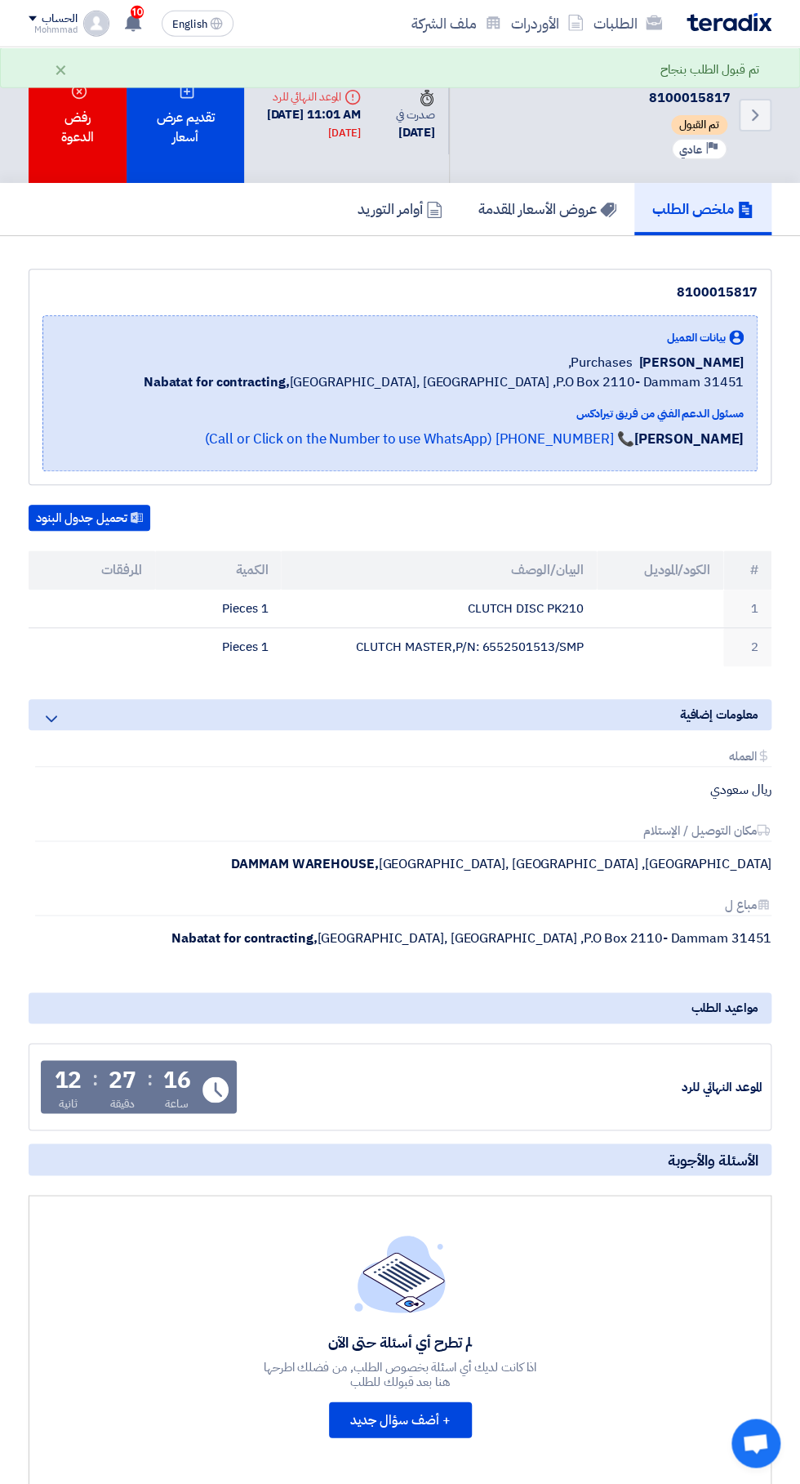
click at [185, 135] on div "تقديم عرض أسعار" at bounding box center [186, 115] width 118 height 136
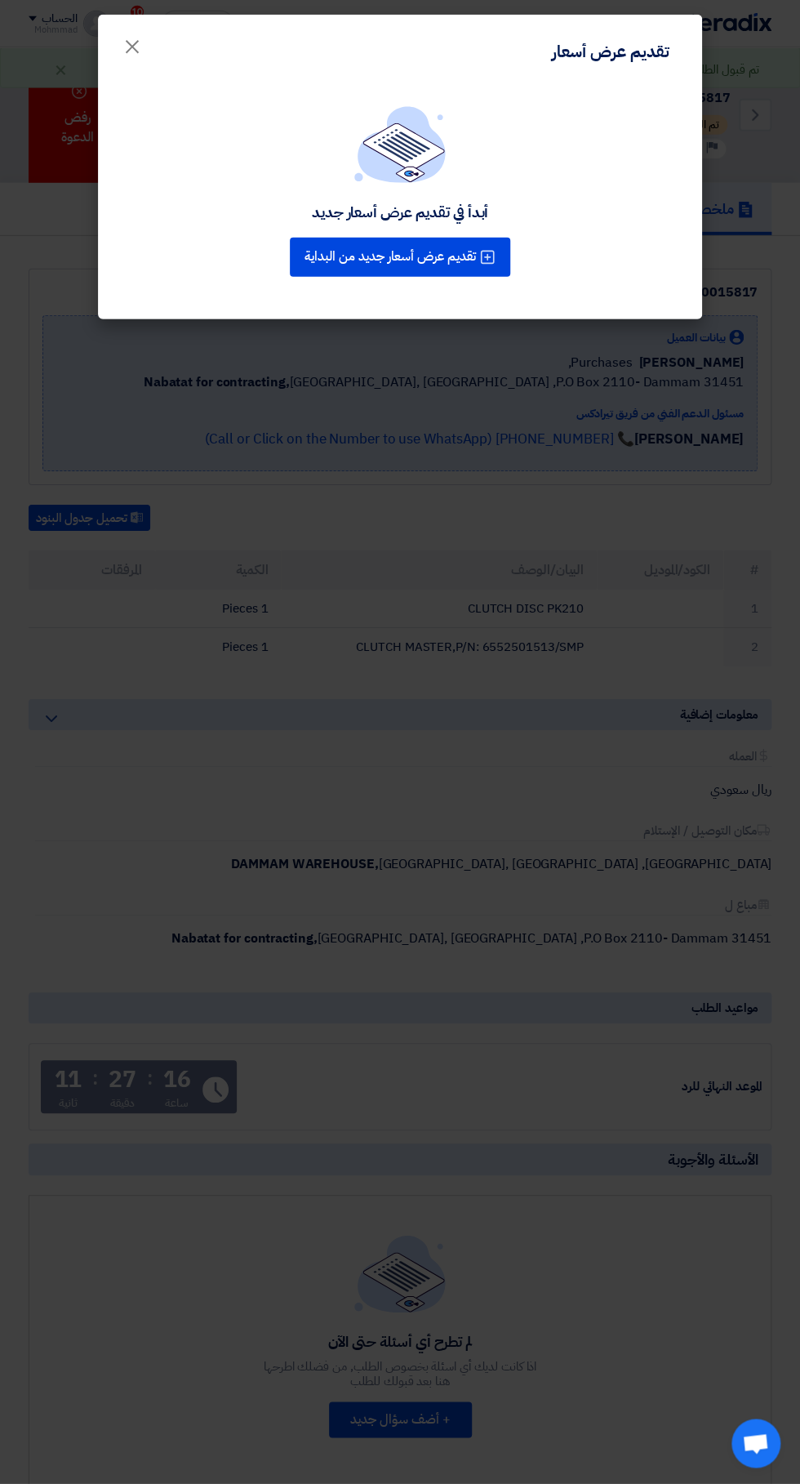
click at [169, 122] on div "أبدأ في تقديم عرض أسعار جديد تقديم عرض أسعار جديد من البداية" at bounding box center [400, 193] width 565 height 175
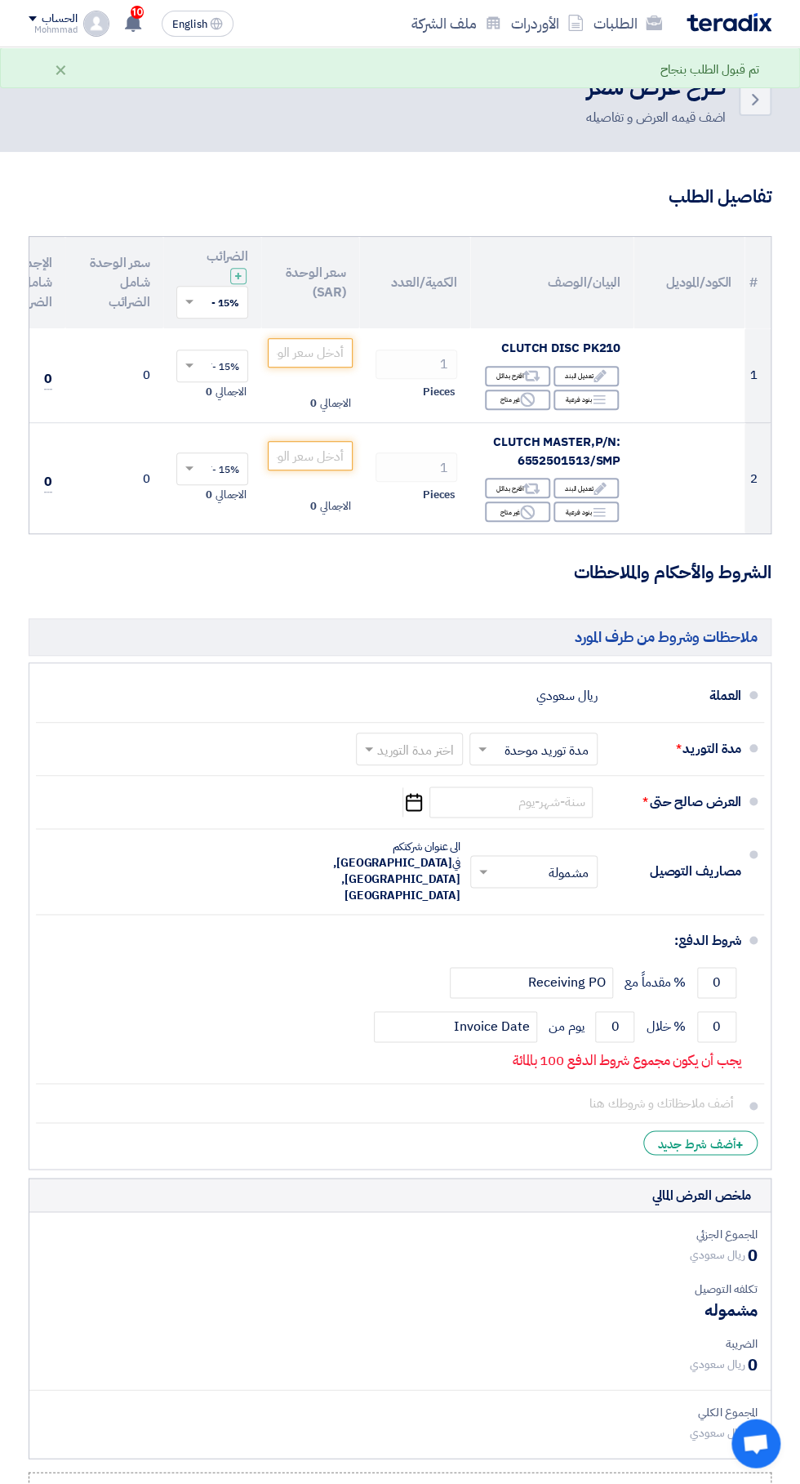
click at [755, 100] on icon "Back" at bounding box center [756, 100] width 20 height 20
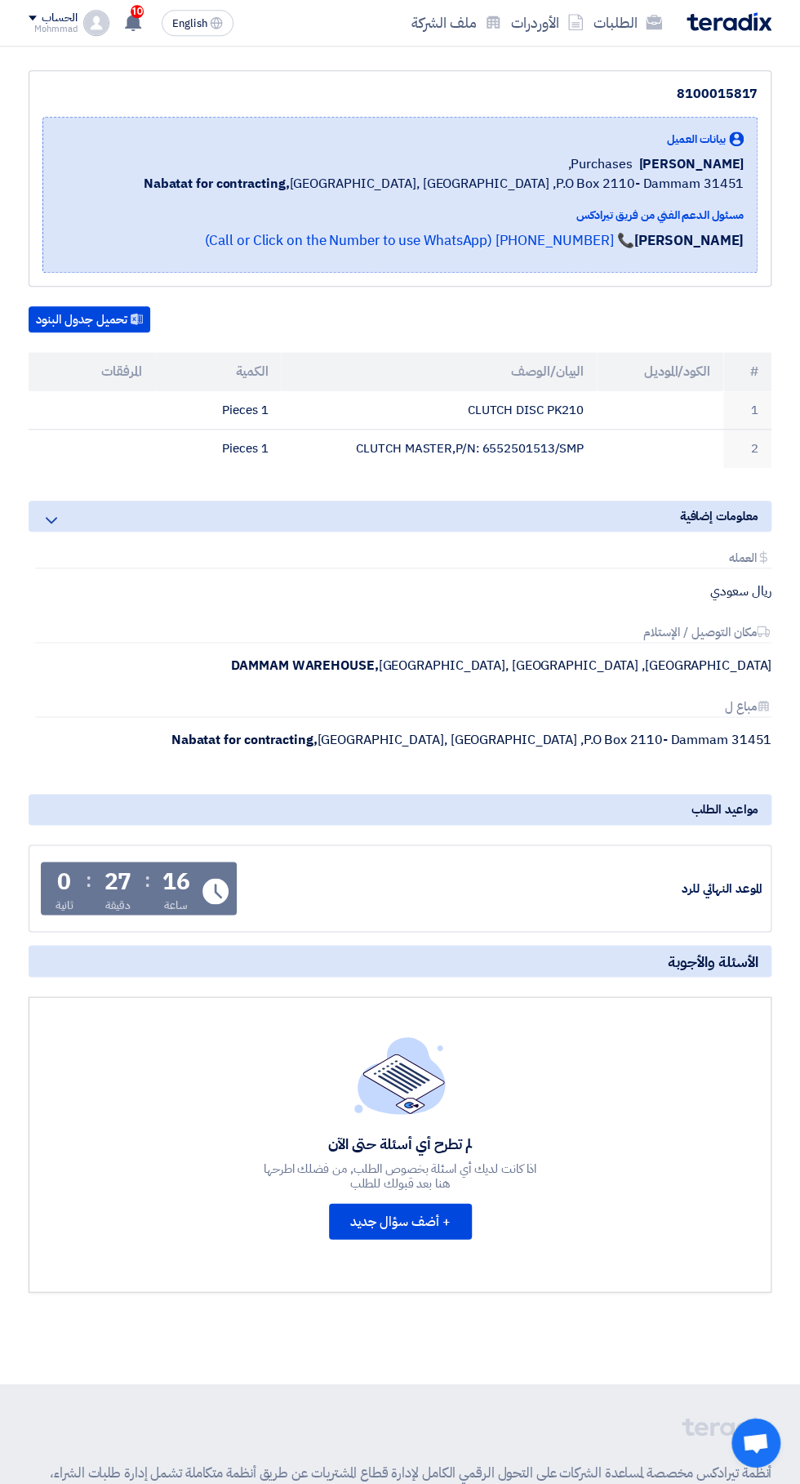
scroll to position [199, 0]
click at [412, 1221] on button "+ أضف سؤال جديد" at bounding box center [400, 1220] width 143 height 36
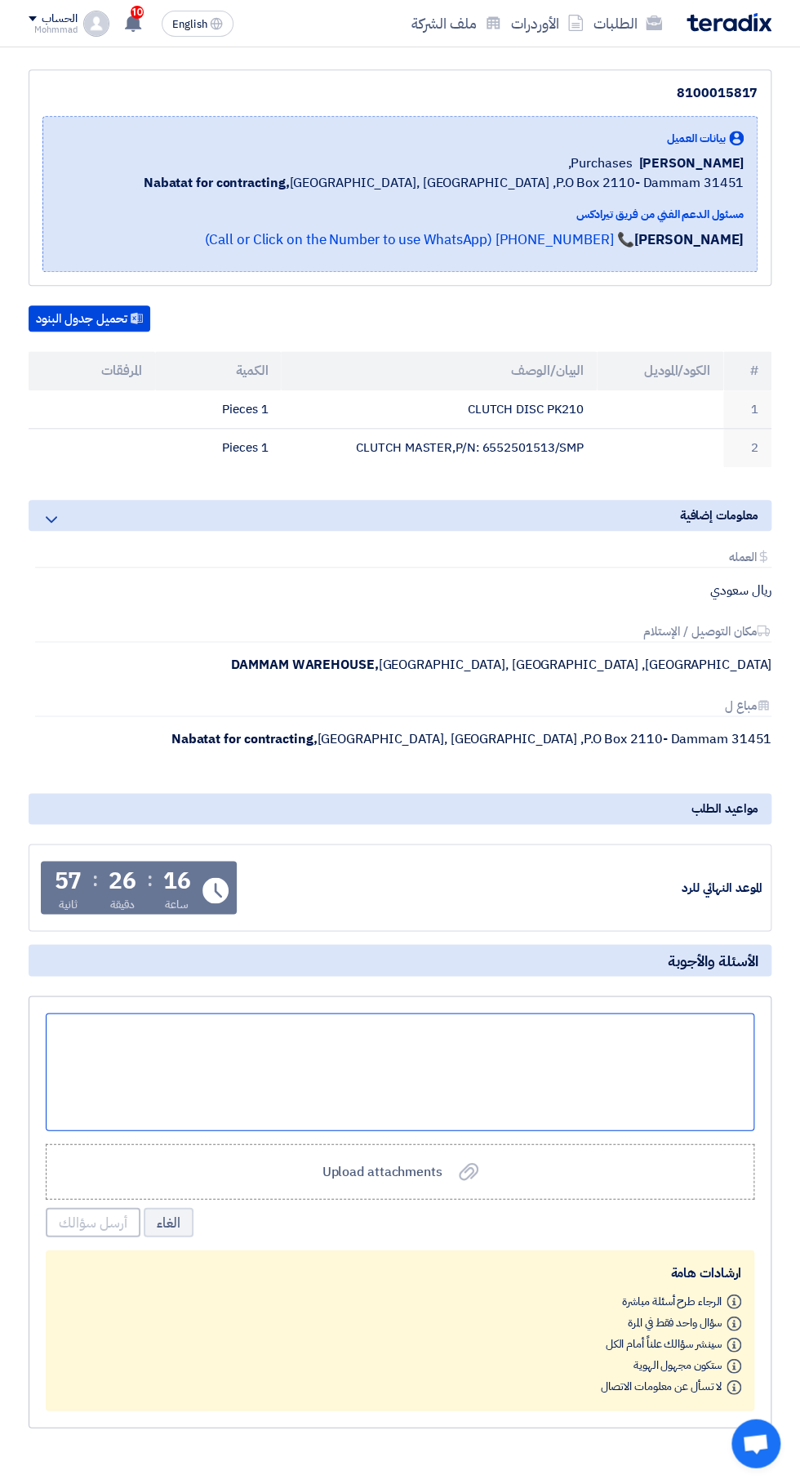
click at [617, 1054] on div at bounding box center [400, 1072] width 709 height 118
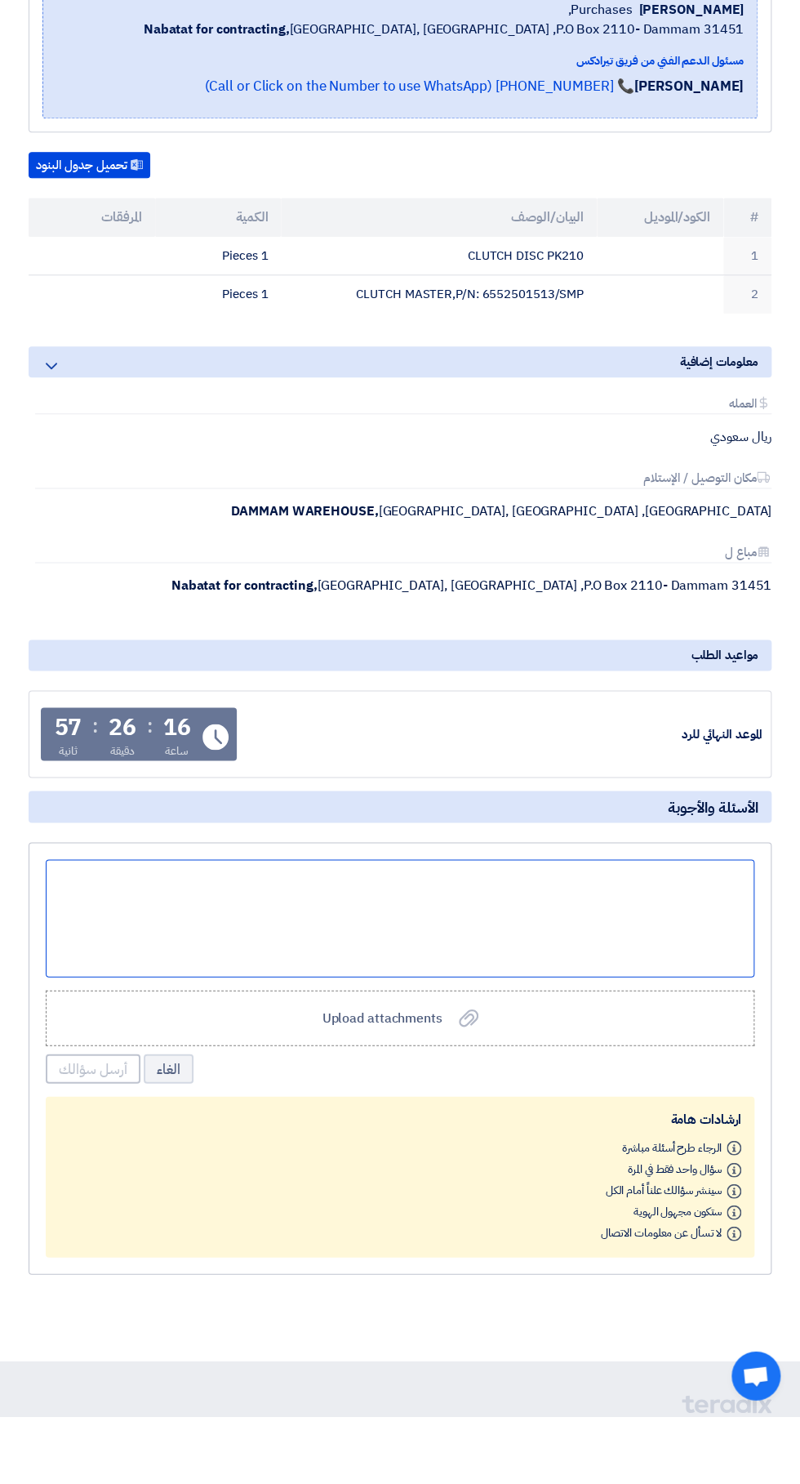
scroll to position [285, 0]
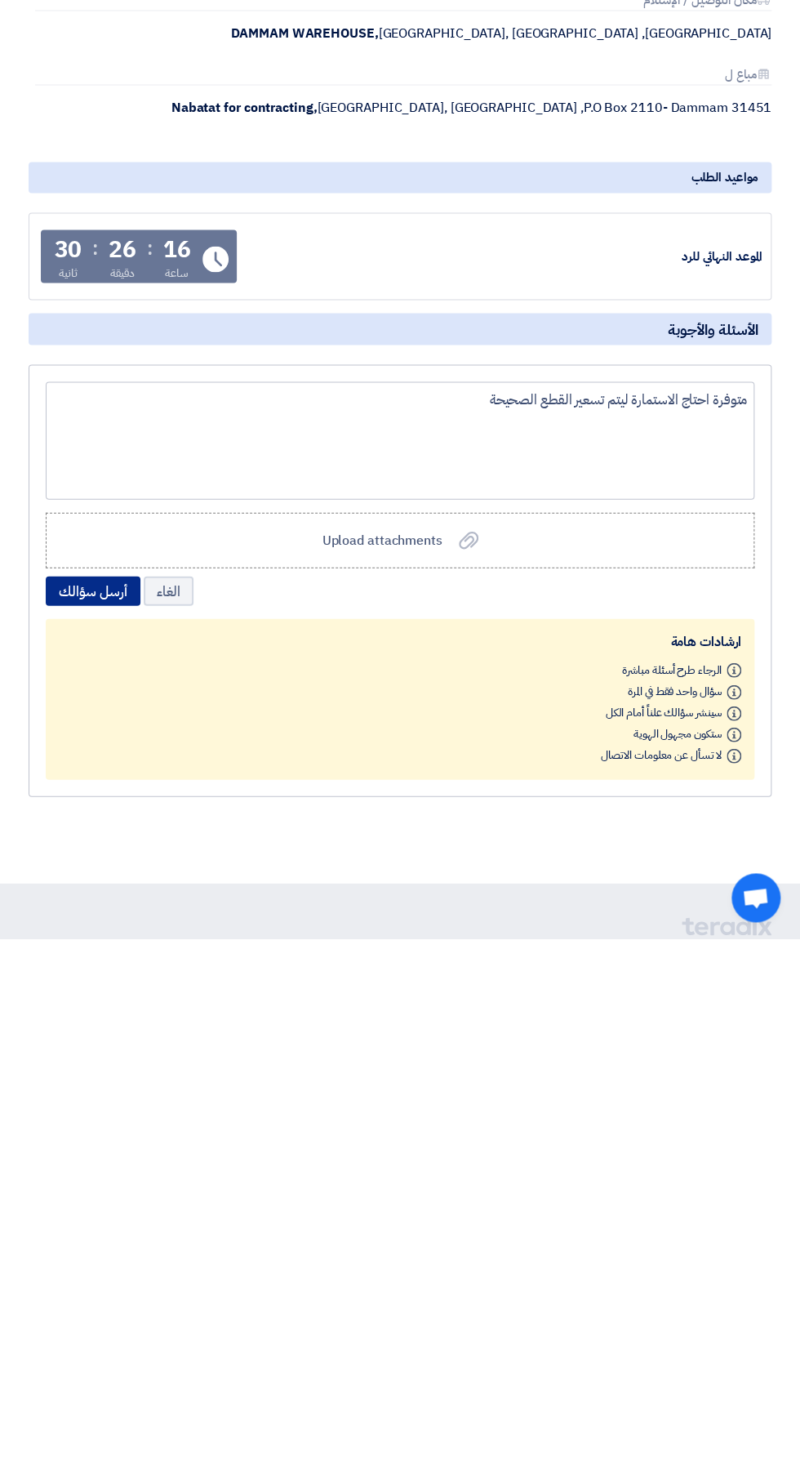
click at [126, 1139] on button "أرسل سؤالك" at bounding box center [93, 1136] width 95 height 29
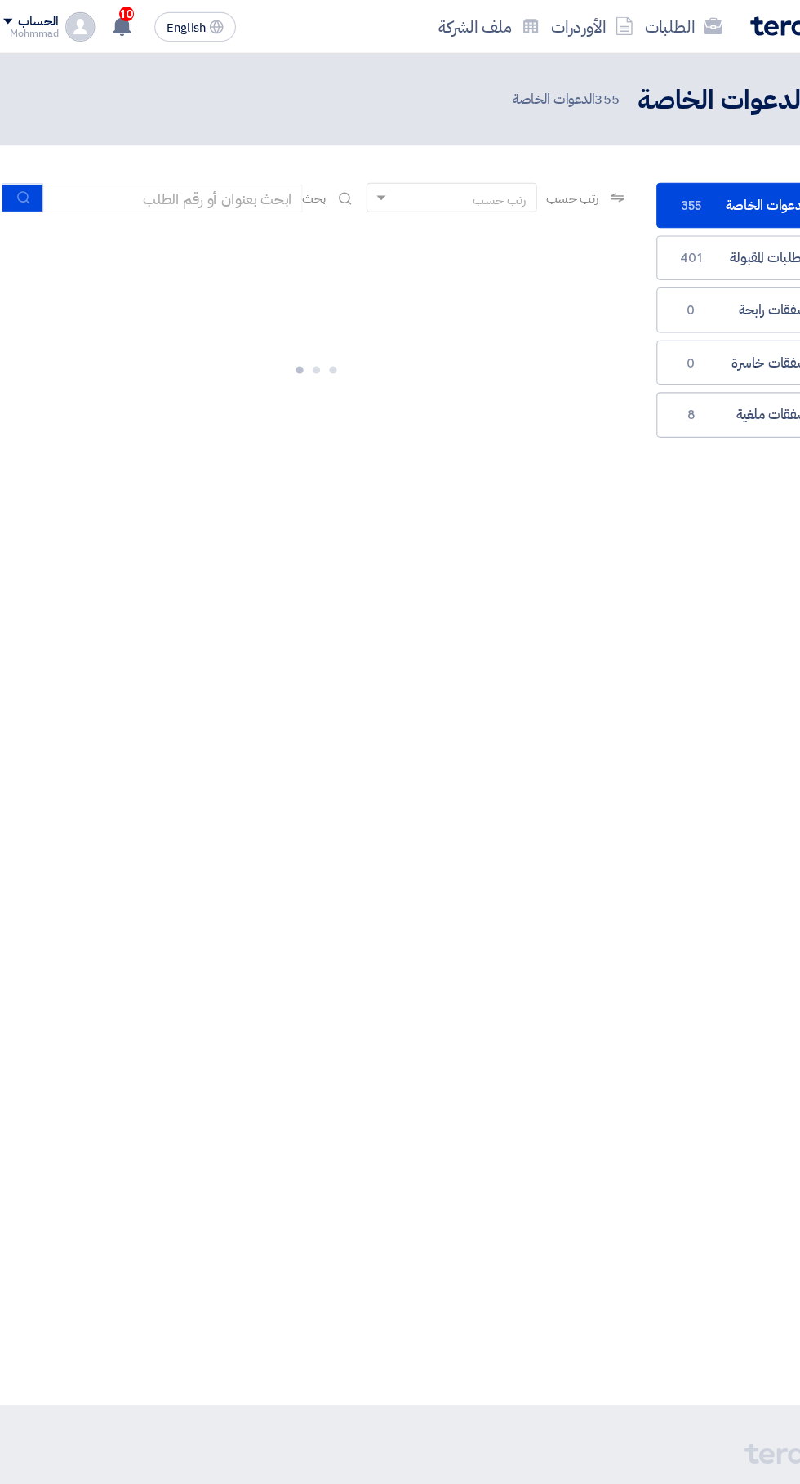
scroll to position [0, -2]
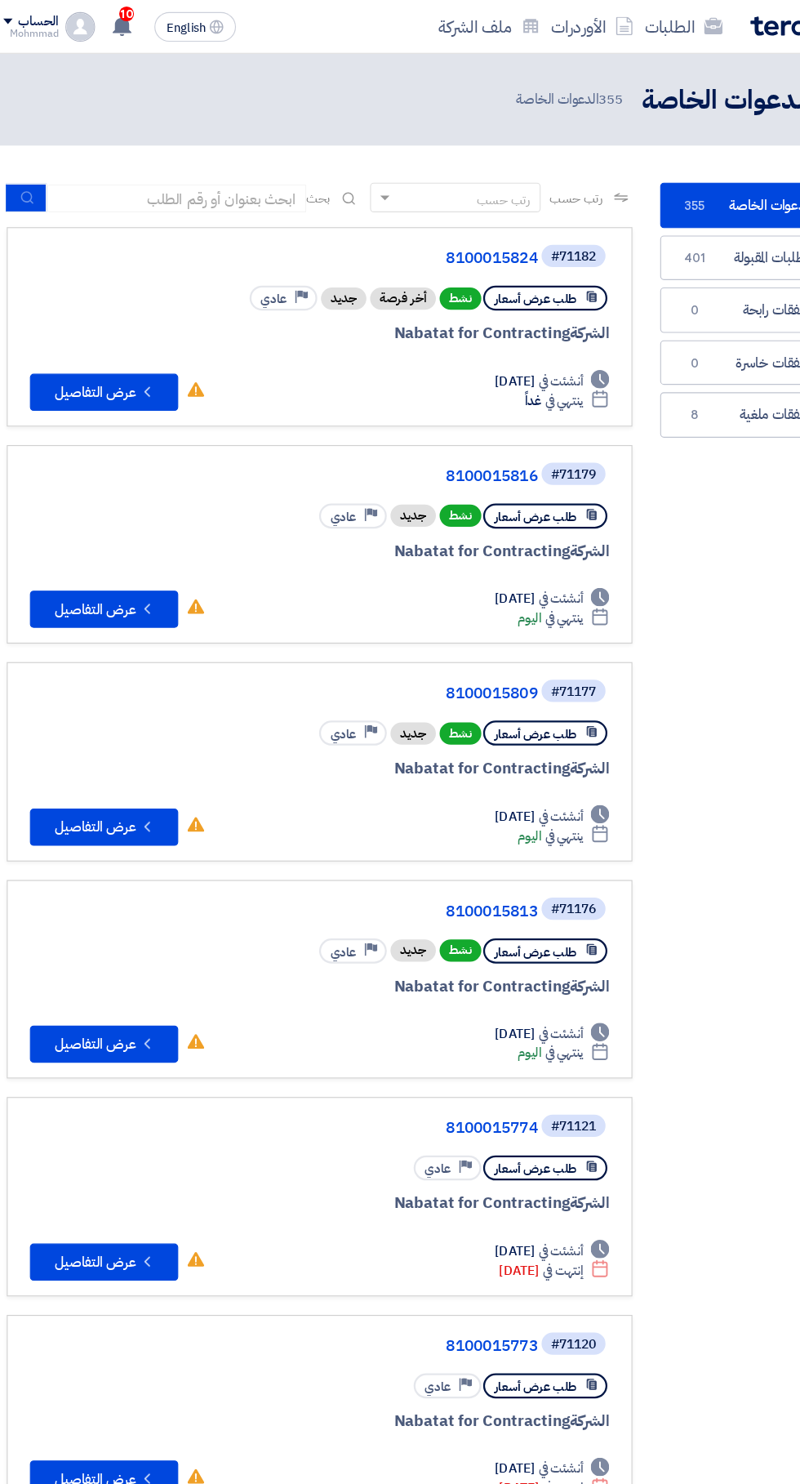
click at [463, 796] on link "8100015813" at bounding box center [336, 803] width 327 height 15
